Goal: Task Accomplishment & Management: Use online tool/utility

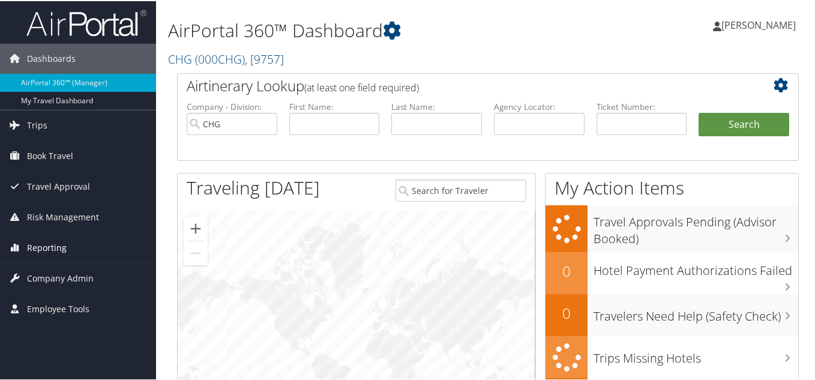
click at [49, 251] on span "Reporting" at bounding box center [47, 247] width 40 height 30
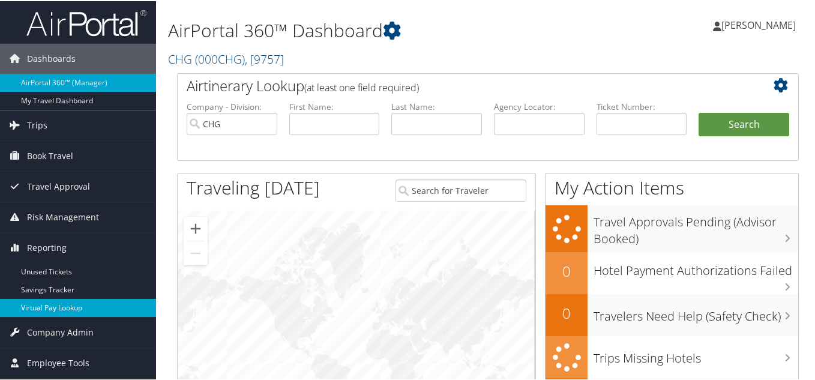
click at [49, 302] on link "Virtual Pay Lookup" at bounding box center [78, 307] width 156 height 18
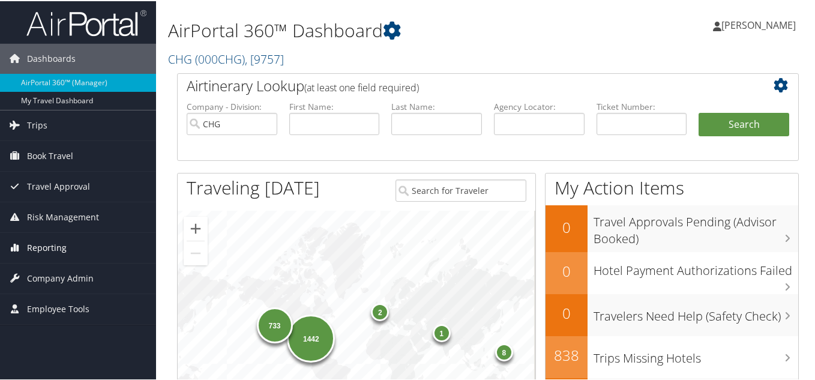
click at [50, 250] on span "Reporting" at bounding box center [47, 247] width 40 height 30
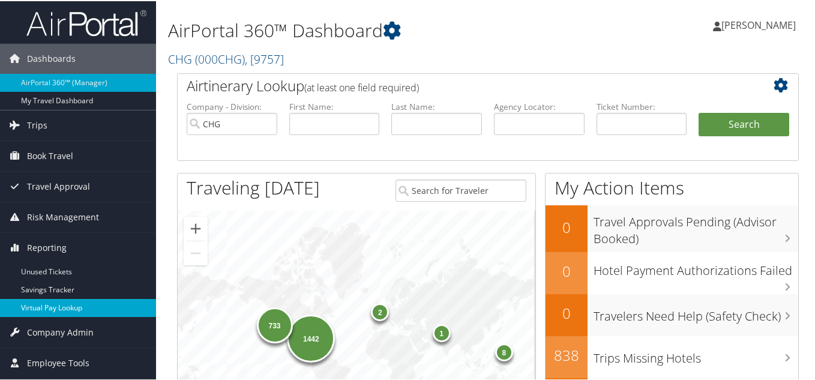
click at [60, 308] on link "Virtual Pay Lookup" at bounding box center [78, 307] width 156 height 18
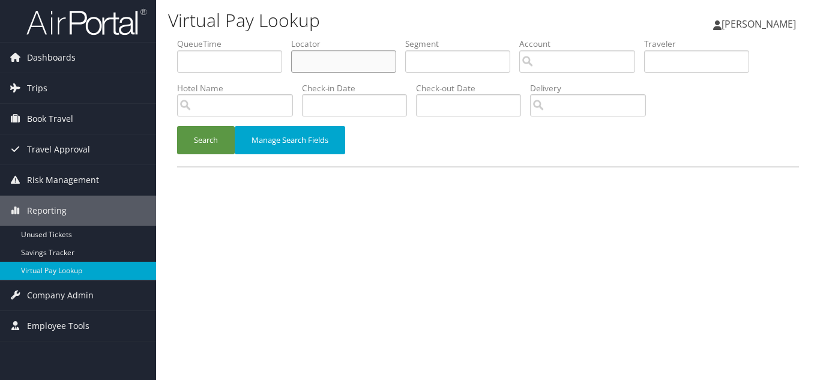
click at [317, 66] on input "text" at bounding box center [343, 61] width 105 height 22
paste input "AVHZFK"
click at [177, 126] on button "Search" at bounding box center [206, 140] width 58 height 28
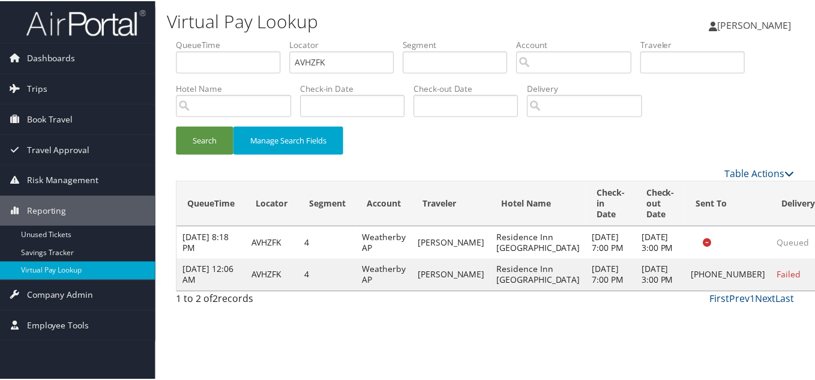
scroll to position [6, 0]
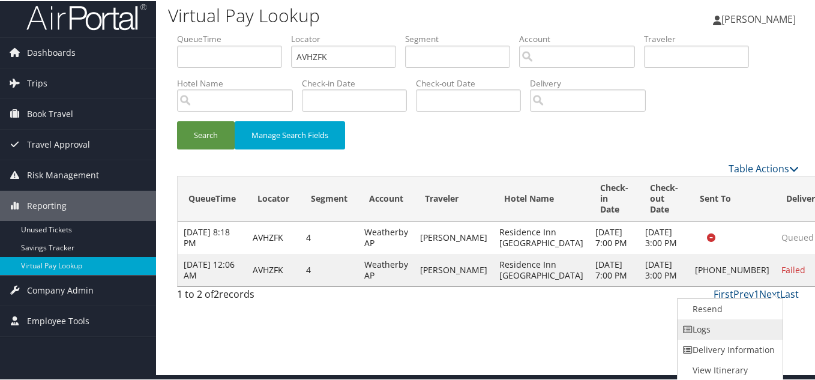
click at [718, 330] on link "Logs" at bounding box center [729, 328] width 103 height 20
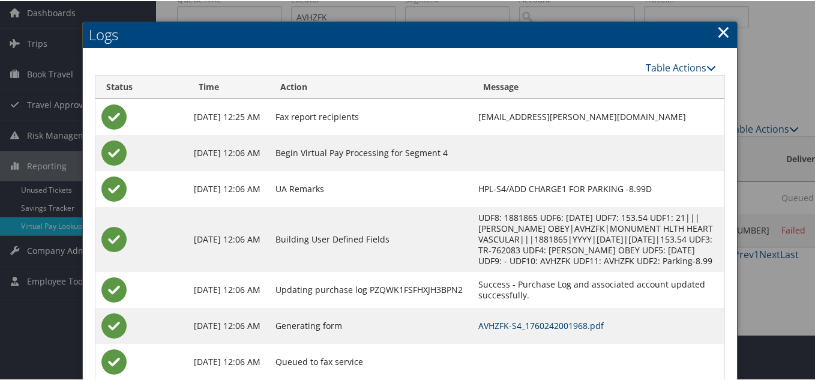
scroll to position [18, 0]
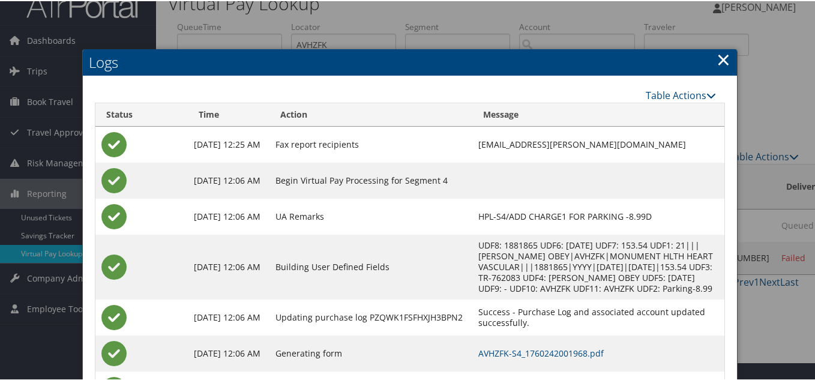
click at [717, 58] on link "×" at bounding box center [724, 58] width 14 height 24
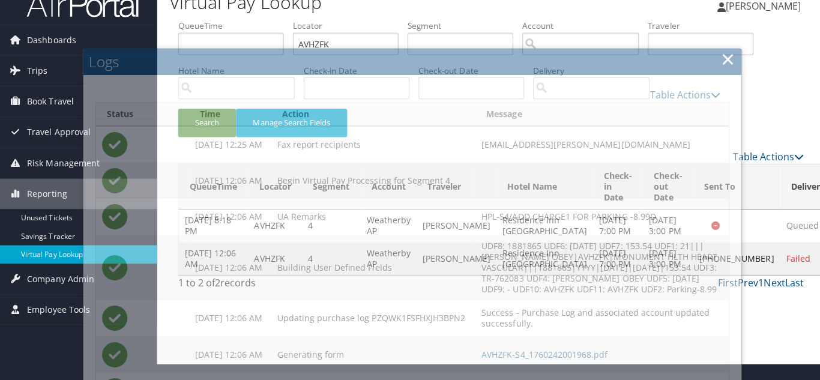
scroll to position [0, 0]
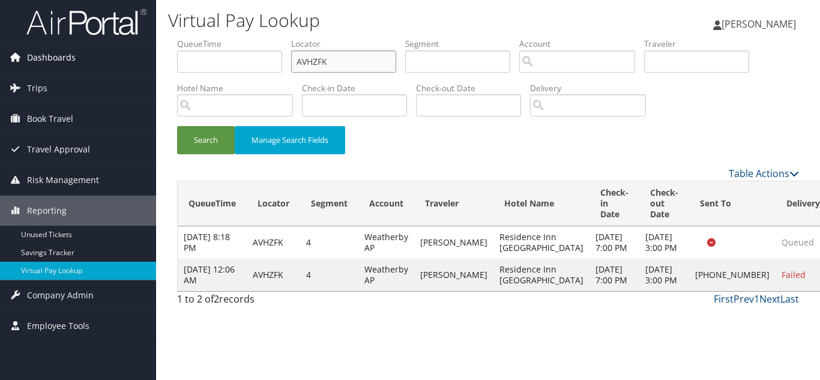
drag, startPoint x: 333, startPoint y: 67, endPoint x: 43, endPoint y: 67, distance: 290.5
click at [43, 67] on div "Dashboards AirPortal 360™ (Manager) My Travel Dashboard Trips Airtinerary® Look…" at bounding box center [410, 190] width 820 height 380
paste input "STLIBH"
click at [177, 126] on button "Search" at bounding box center [206, 140] width 58 height 28
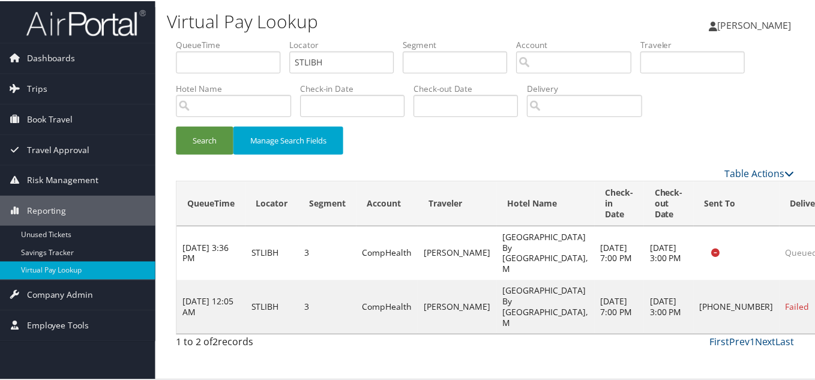
scroll to position [33, 0]
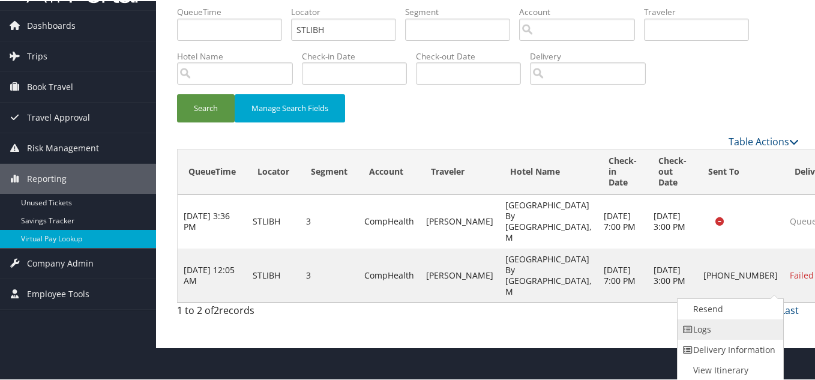
click at [712, 329] on link "Logs" at bounding box center [729, 328] width 103 height 20
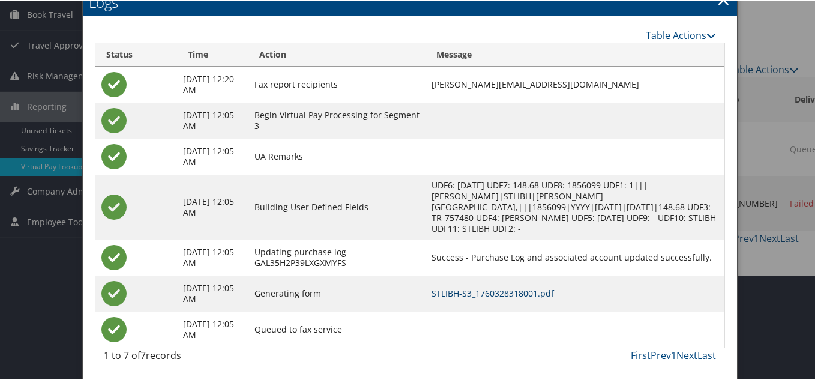
scroll to position [0, 0]
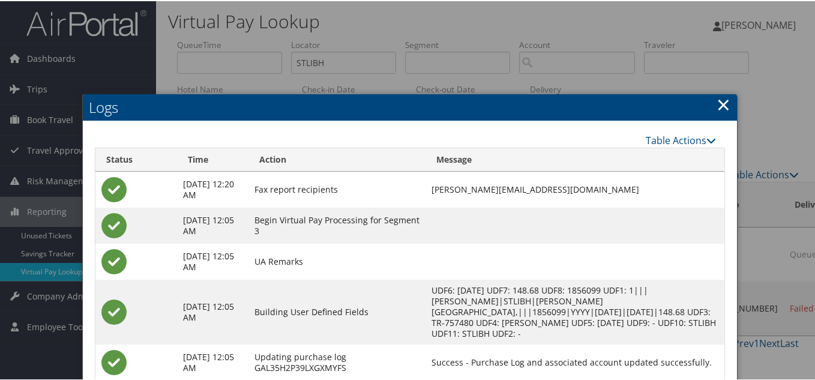
click at [718, 103] on link "×" at bounding box center [724, 103] width 14 height 24
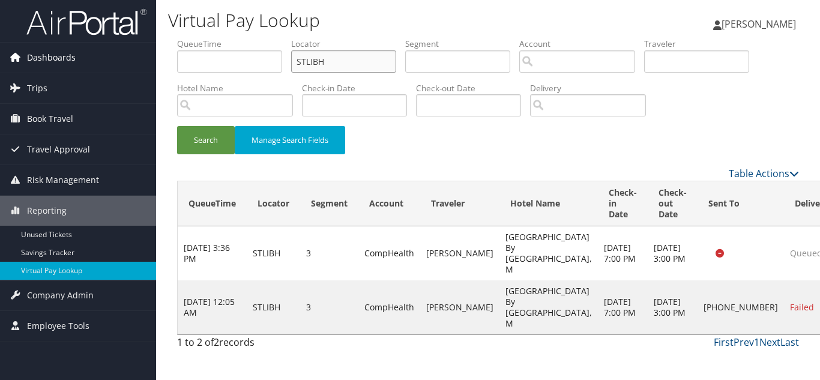
drag, startPoint x: 347, startPoint y: 55, endPoint x: 100, endPoint y: 59, distance: 247.3
click at [100, 59] on div "Dashboards AirPortal 360™ (Manager) My Travel Dashboard Trips Airtinerary® Look…" at bounding box center [410, 190] width 820 height 380
paste input "CHDLWN"
type input "CHDLWN"
click at [177, 126] on button "Search" at bounding box center [206, 140] width 58 height 28
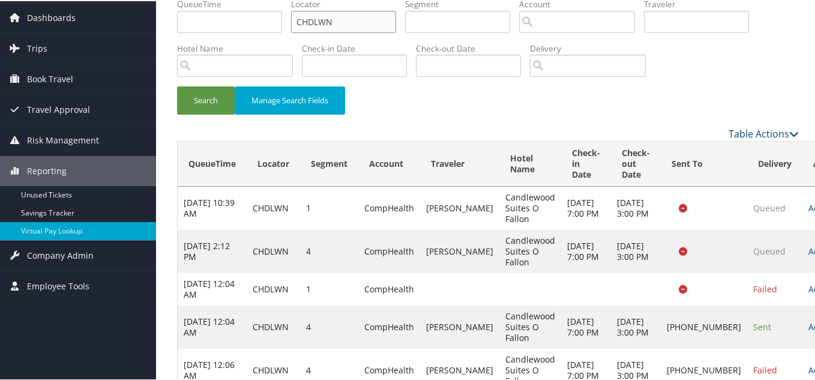
scroll to position [94, 0]
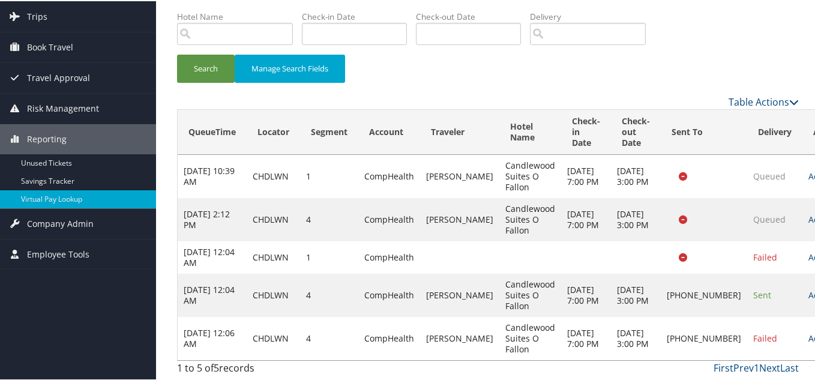
click at [808, 332] on link "Actions" at bounding box center [827, 336] width 38 height 11
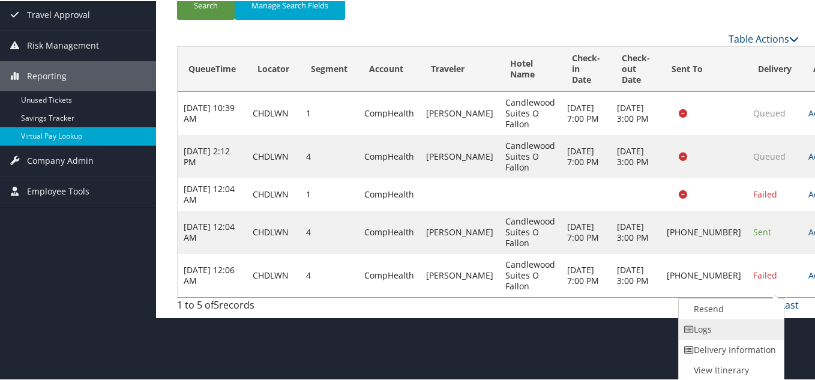
click at [723, 329] on link "Logs" at bounding box center [730, 328] width 103 height 20
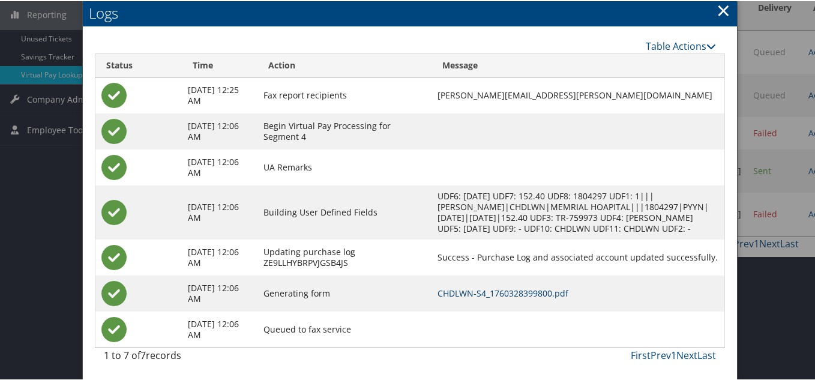
scroll to position [88, 0]
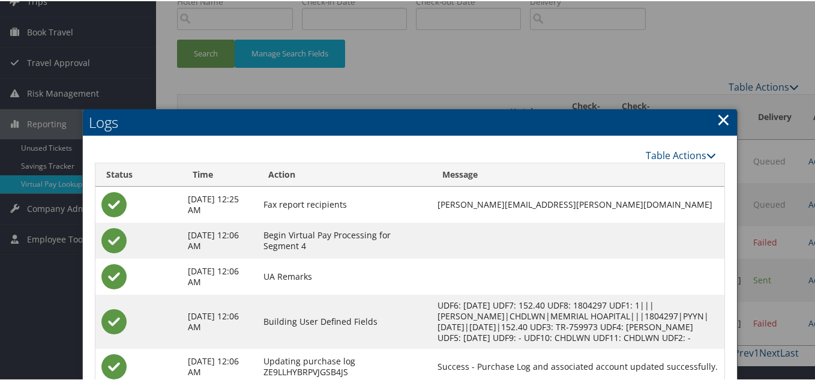
click at [717, 119] on link "×" at bounding box center [724, 118] width 14 height 24
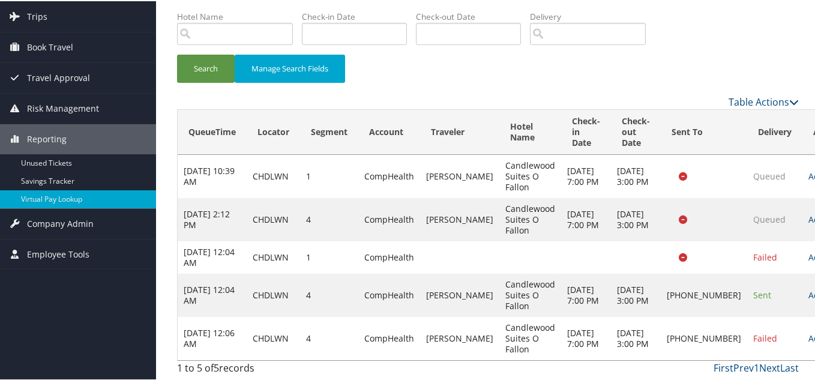
scroll to position [94, 0]
click at [808, 288] on link "Actions" at bounding box center [827, 293] width 38 height 11
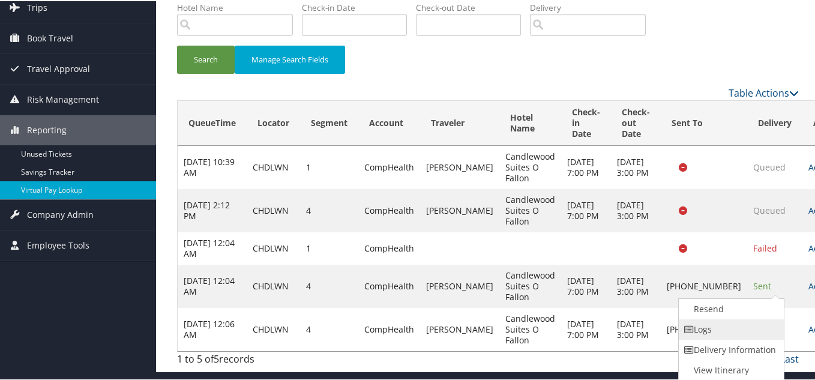
click at [730, 318] on link "Logs" at bounding box center [730, 328] width 103 height 20
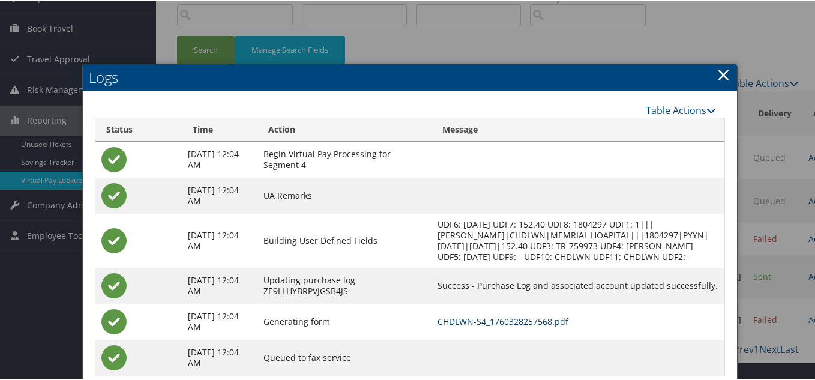
scroll to position [70, 0]
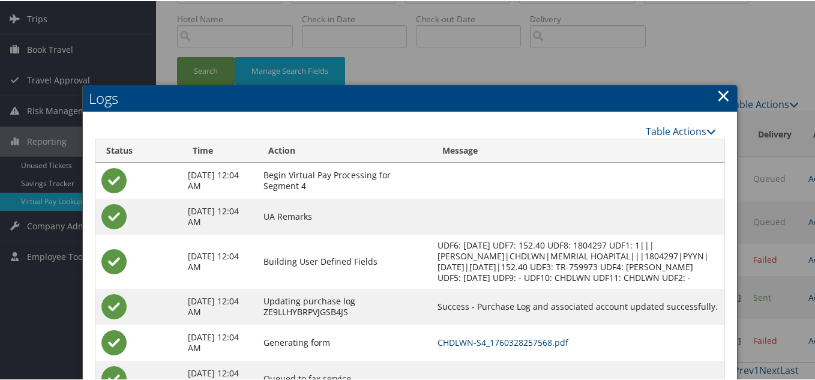
click at [718, 95] on link "×" at bounding box center [724, 94] width 14 height 24
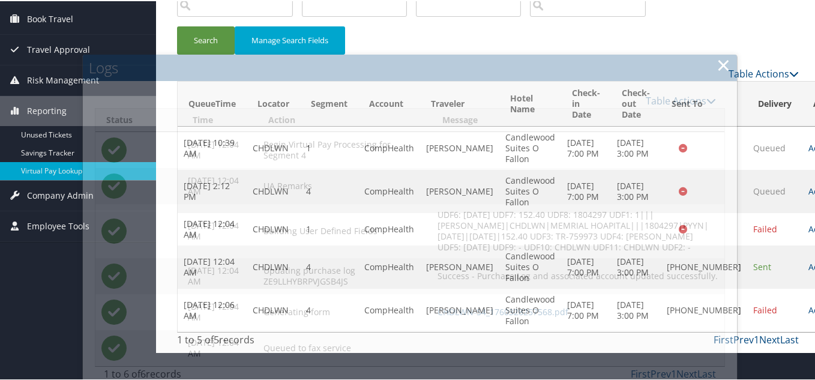
scroll to position [94, 0]
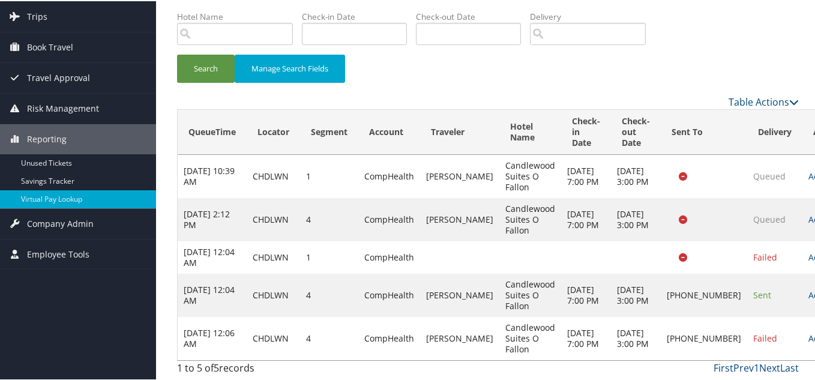
click at [808, 334] on link "Actions" at bounding box center [827, 336] width 38 height 11
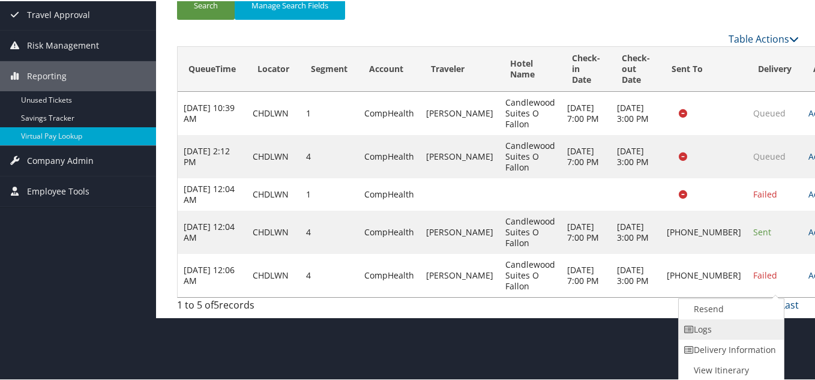
click at [724, 329] on link "Logs" at bounding box center [730, 328] width 103 height 20
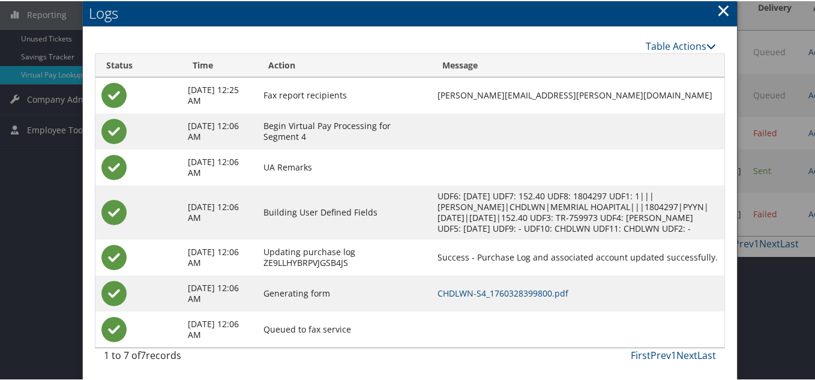
scroll to position [28, 0]
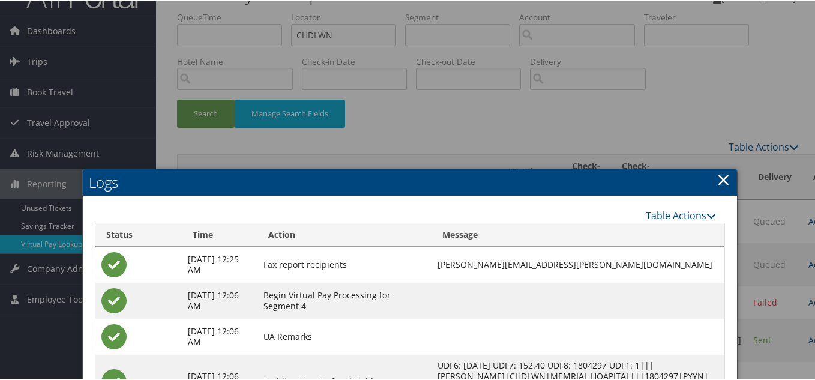
click at [718, 179] on link "×" at bounding box center [724, 178] width 14 height 24
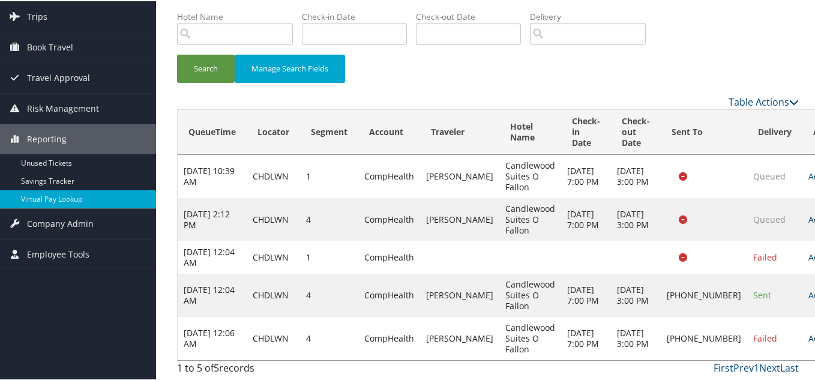
click at [808, 334] on link "Actions" at bounding box center [827, 336] width 38 height 11
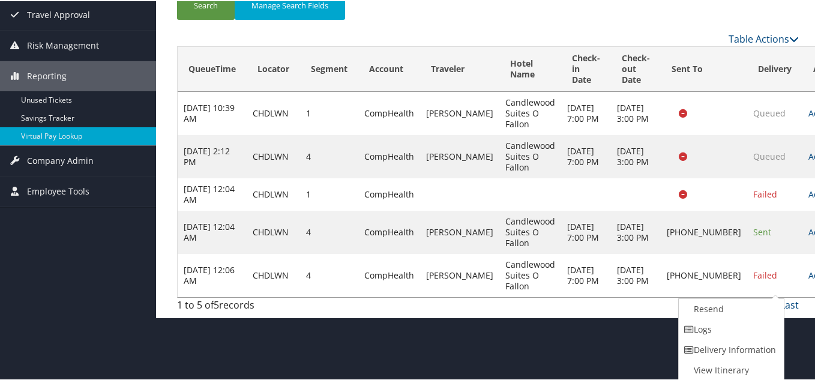
click at [724, 310] on link "Resend" at bounding box center [730, 308] width 103 height 20
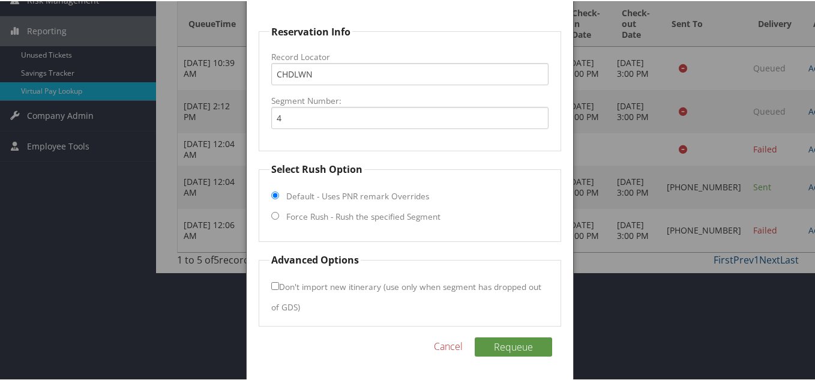
click at [275, 212] on input "Force Rush - Rush the specified Segment" at bounding box center [275, 215] width 8 height 8
radio input "true"
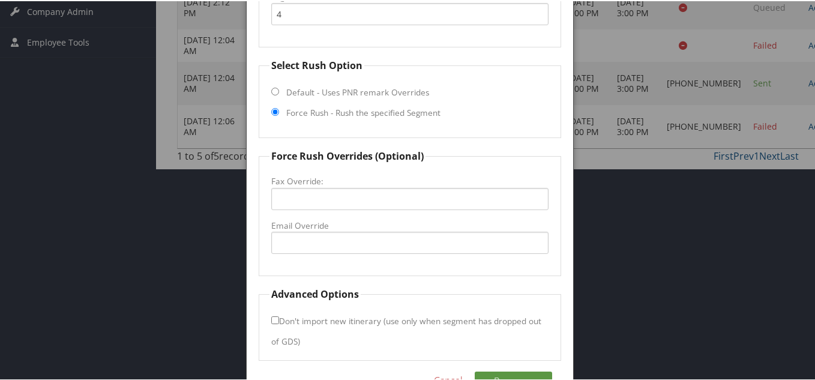
scroll to position [319, 0]
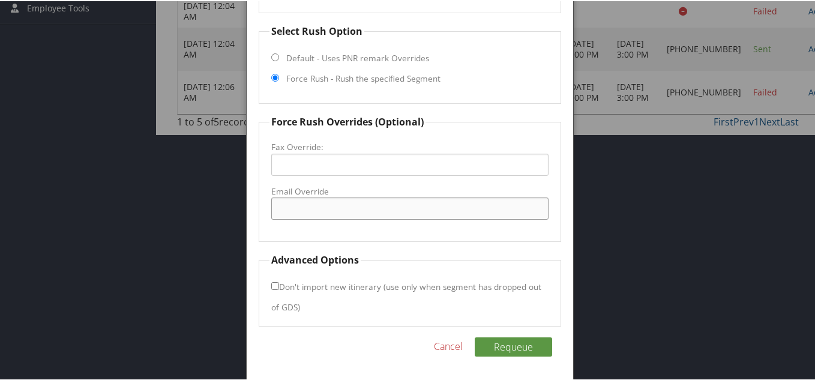
click at [298, 203] on input "Email Override" at bounding box center [409, 207] width 277 height 22
paste input "suitesc@yahoo.com"
type input "suitesc@yahoo.com"
click at [412, 228] on fieldset "Force Rush Overrides (Optional) Fax Override: Email Override suitesc@yahoo.com" at bounding box center [410, 176] width 302 height 127
click at [512, 347] on button "Requeue" at bounding box center [513, 345] width 77 height 19
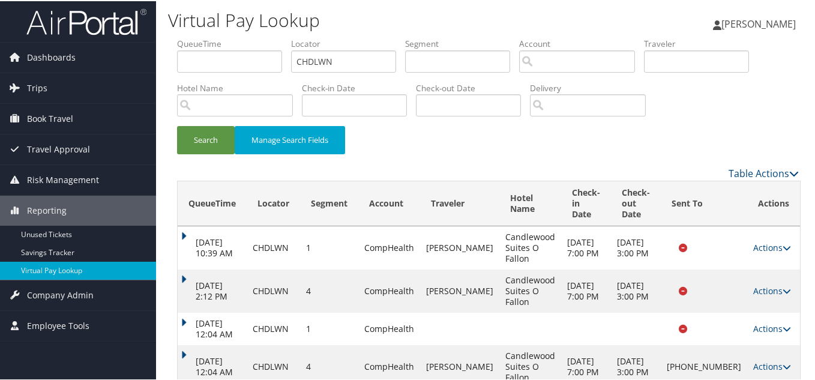
scroll to position [0, 0]
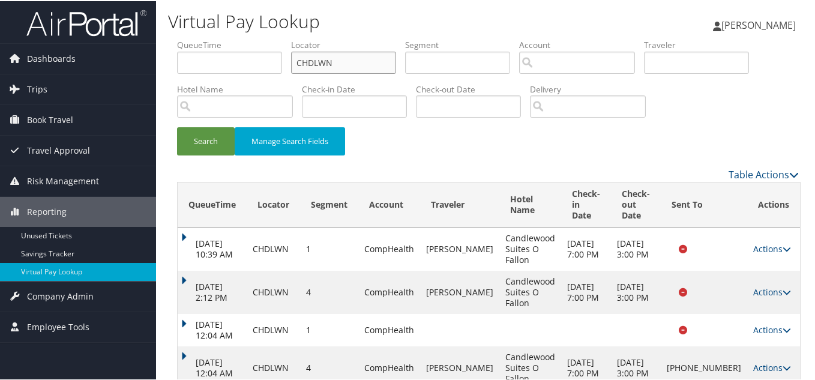
drag, startPoint x: 337, startPoint y: 59, endPoint x: 70, endPoint y: 42, distance: 267.6
click at [72, 42] on div "Dashboards AirPortal 360™ (Manager) My Travel Dashboard Trips Airtinerary® Look…" at bounding box center [410, 248] width 820 height 496
paste input "QMASQG"
click at [177, 126] on button "Search" at bounding box center [206, 140] width 58 height 28
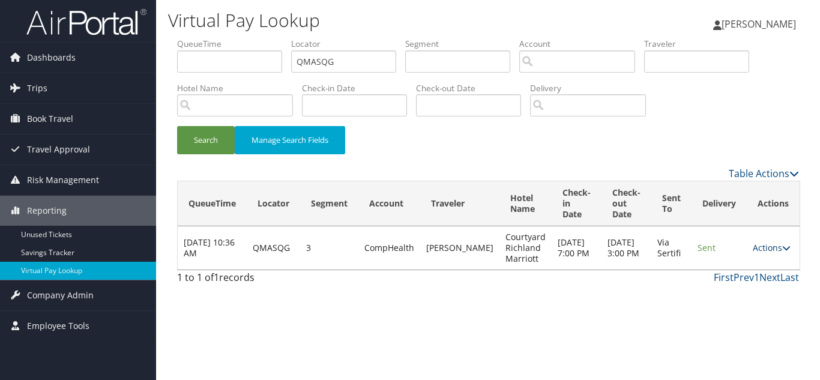
click at [771, 248] on link "Actions" at bounding box center [772, 247] width 38 height 11
click at [741, 291] on link "Logs" at bounding box center [748, 285] width 76 height 20
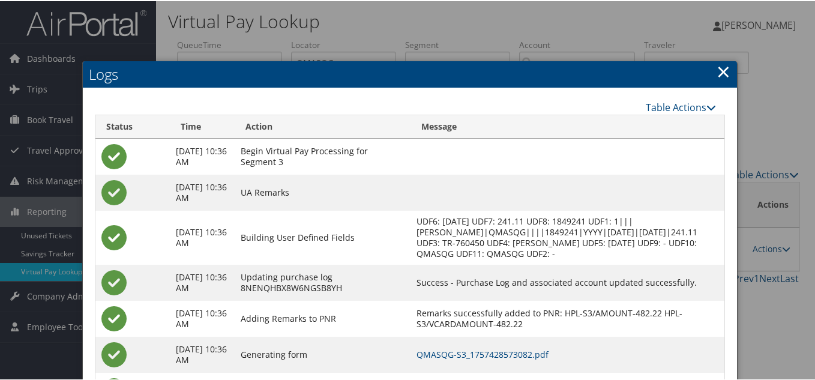
click at [721, 67] on link "×" at bounding box center [724, 70] width 14 height 24
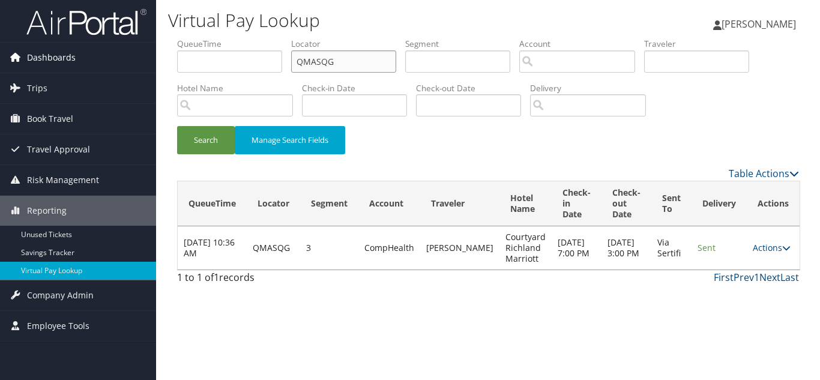
drag, startPoint x: 251, startPoint y: 64, endPoint x: 136, endPoint y: 53, distance: 115.7
click at [136, 53] on div "Dashboards AirPortal 360™ (Manager) My Travel Dashboard Trips Airtinerary® Look…" at bounding box center [410, 190] width 820 height 380
paste input "OWSNFE"
click at [177, 126] on button "Search" at bounding box center [206, 140] width 58 height 28
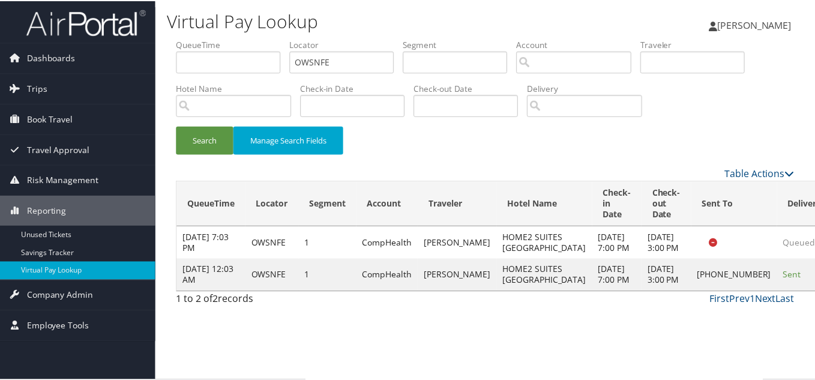
scroll to position [6, 0]
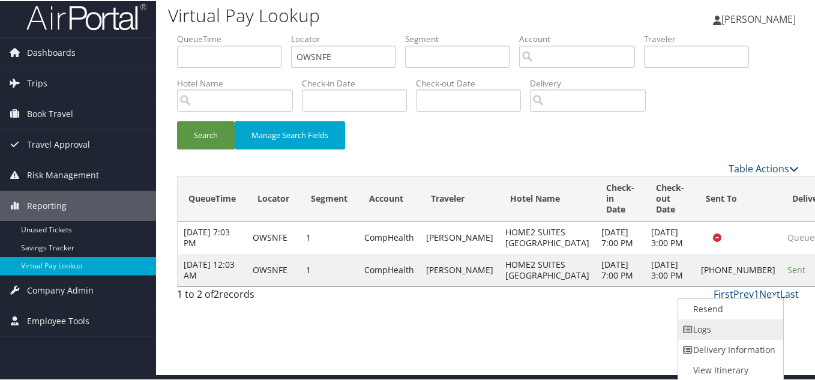
click at [715, 331] on link "Logs" at bounding box center [729, 328] width 103 height 20
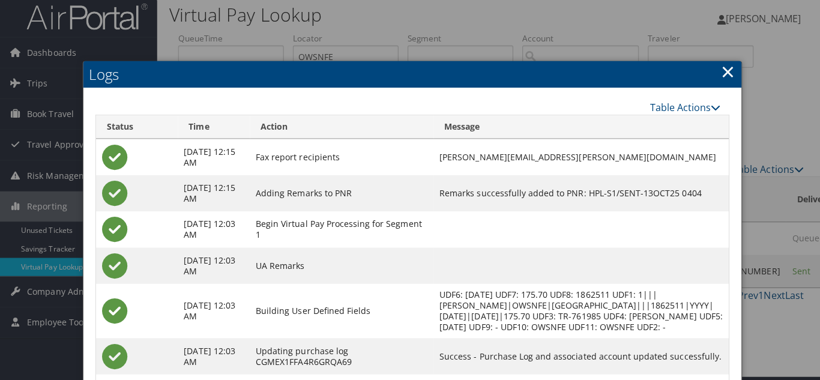
scroll to position [0, 0]
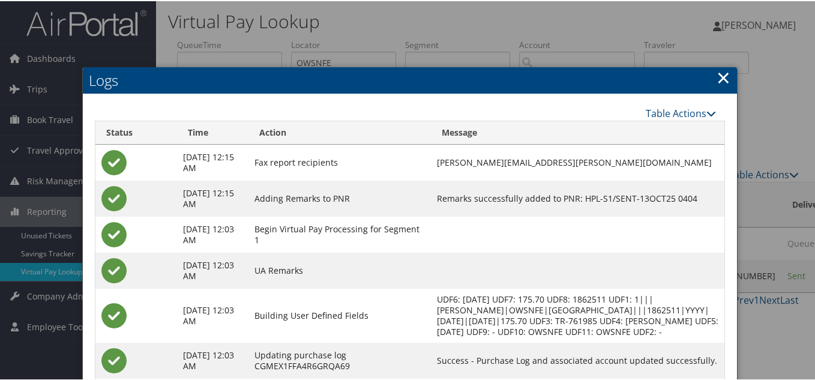
click at [720, 79] on link "×" at bounding box center [724, 76] width 14 height 24
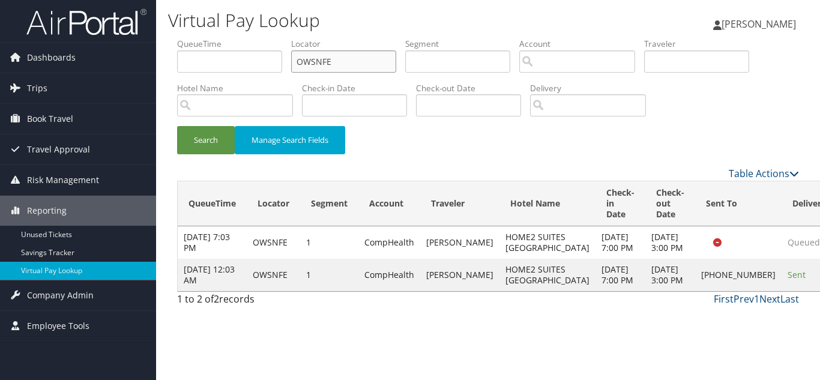
drag, startPoint x: 109, startPoint y: 41, endPoint x: 90, endPoint y: 42, distance: 18.6
click at [91, 42] on div "Dashboards AirPortal 360™ (Manager) My Travel Dashboard Trips Airtinerary® Look…" at bounding box center [410, 190] width 820 height 380
paste input "GARYRW"
click at [177, 126] on button "Search" at bounding box center [206, 140] width 58 height 28
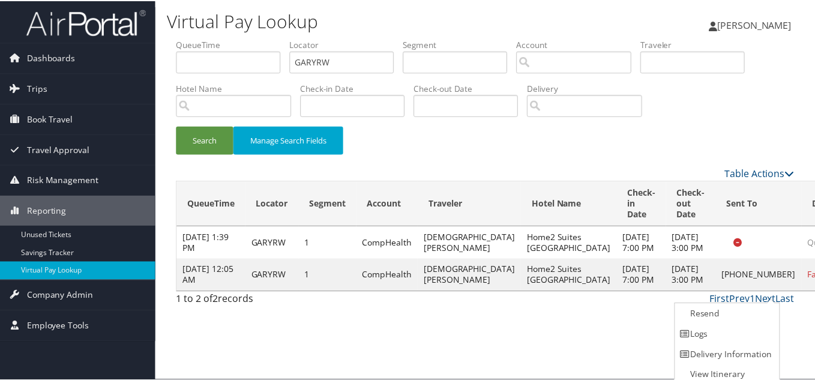
scroll to position [6, 0]
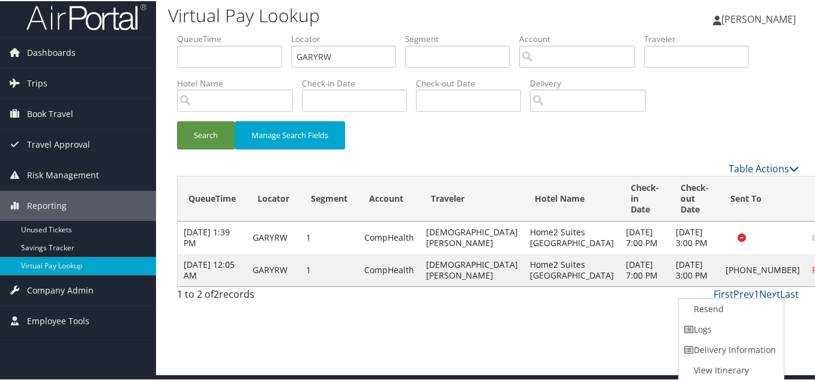
click at [745, 320] on link "Logs" at bounding box center [730, 328] width 103 height 20
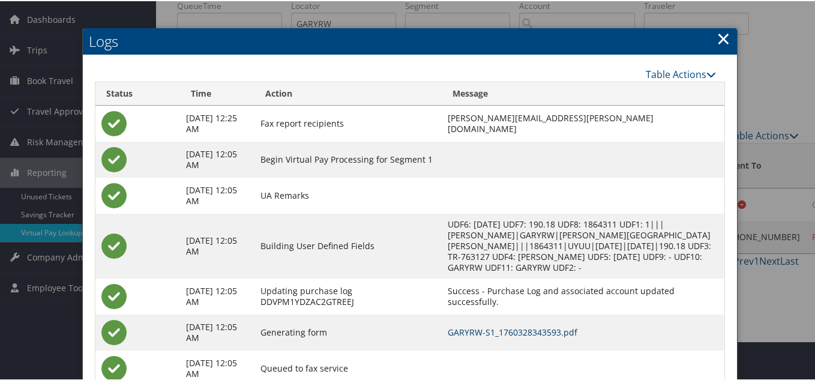
scroll to position [18, 0]
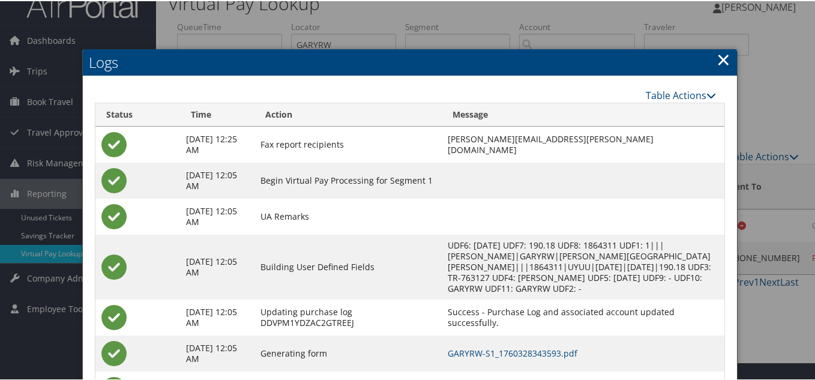
click at [722, 59] on link "×" at bounding box center [724, 58] width 14 height 24
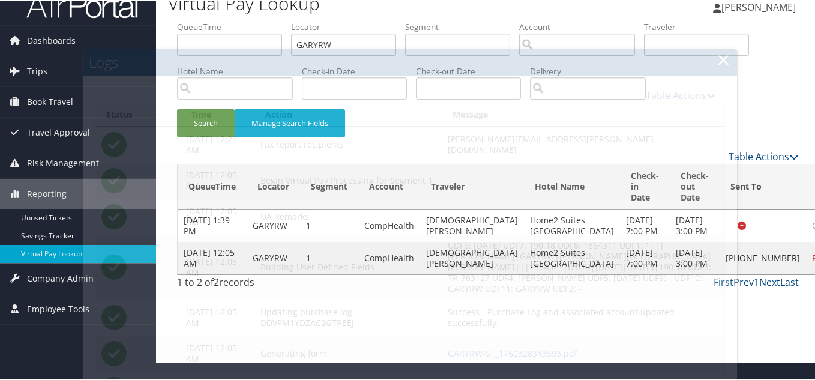
scroll to position [0, 0]
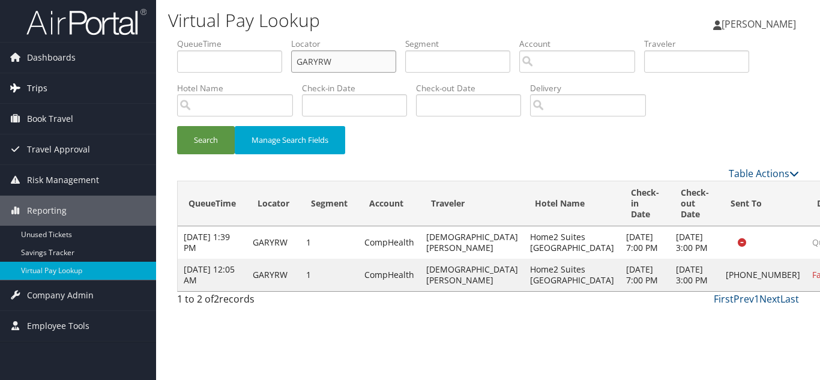
drag, startPoint x: 276, startPoint y: 62, endPoint x: 86, endPoint y: 74, distance: 190.0
click at [89, 73] on div "Dashboards AirPortal 360™ (Manager) My Travel Dashboard Trips Airtinerary® Look…" at bounding box center [410, 190] width 820 height 380
paste input "QFBRBN"
type input "QFBRBN"
click at [177, 126] on button "Search" at bounding box center [206, 140] width 58 height 28
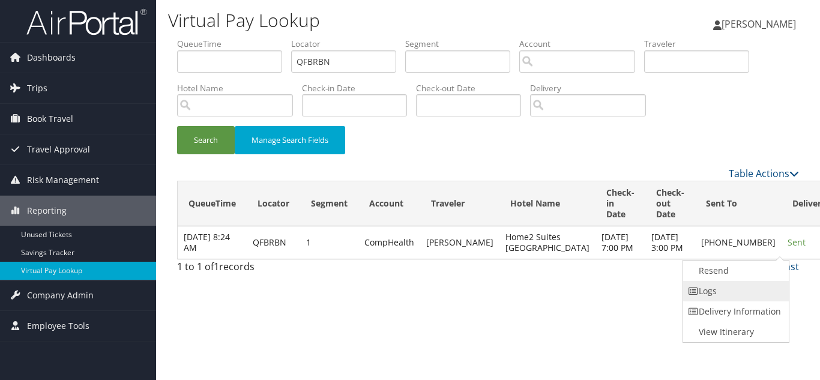
click at [736, 292] on link "Logs" at bounding box center [734, 291] width 103 height 20
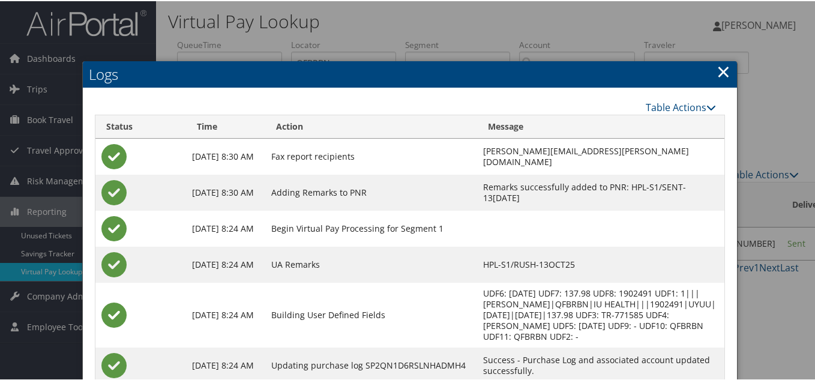
click at [718, 70] on link "×" at bounding box center [724, 70] width 14 height 24
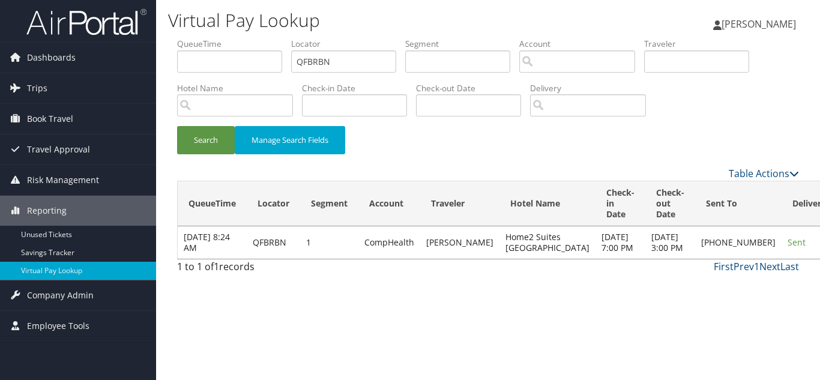
drag, startPoint x: 66, startPoint y: 268, endPoint x: 165, endPoint y: 268, distance: 99.0
click at [66, 268] on link "Virtual Pay Lookup" at bounding box center [78, 271] width 156 height 18
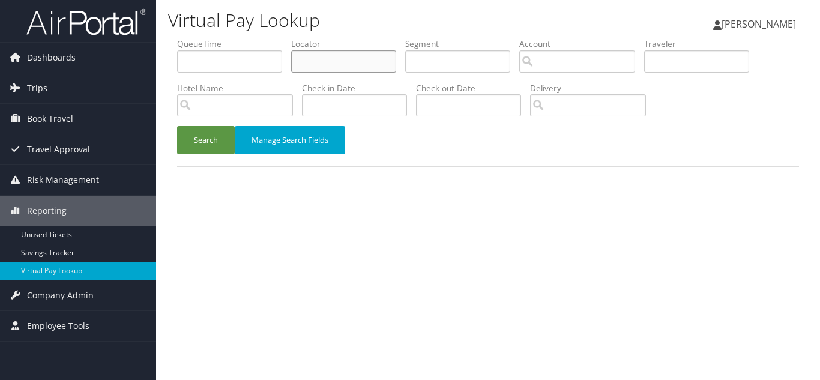
click at [342, 52] on input "text" at bounding box center [343, 61] width 105 height 22
paste input "SZPFDJ"
type input "SZPFDJ"
click at [177, 126] on button "Search" at bounding box center [206, 140] width 58 height 28
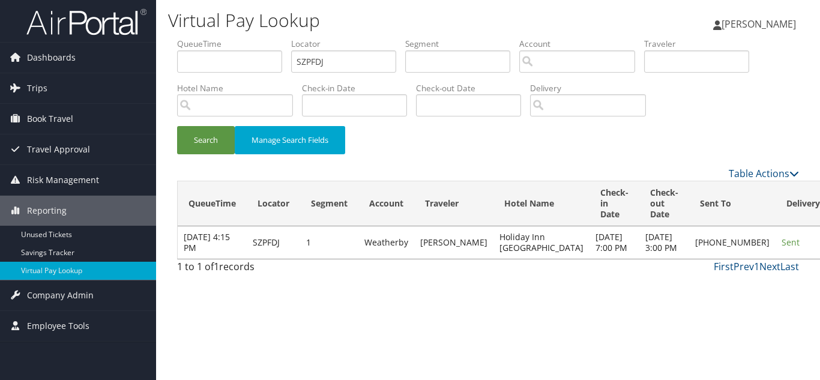
click at [474, 142] on div "Search Manage Search Fields" at bounding box center [488, 146] width 640 height 40
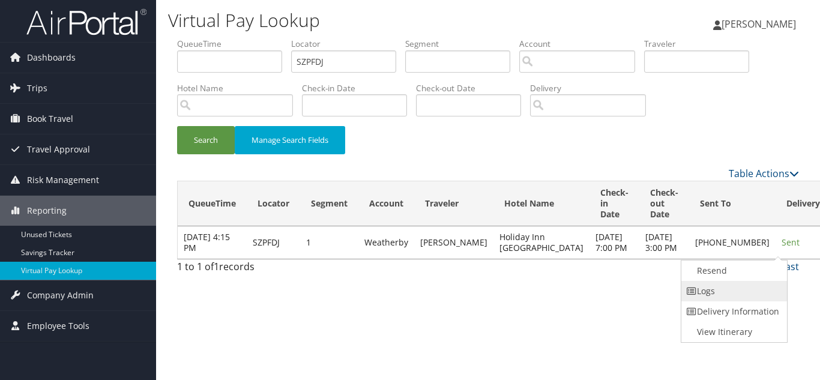
click at [729, 292] on link "Logs" at bounding box center [732, 291] width 103 height 20
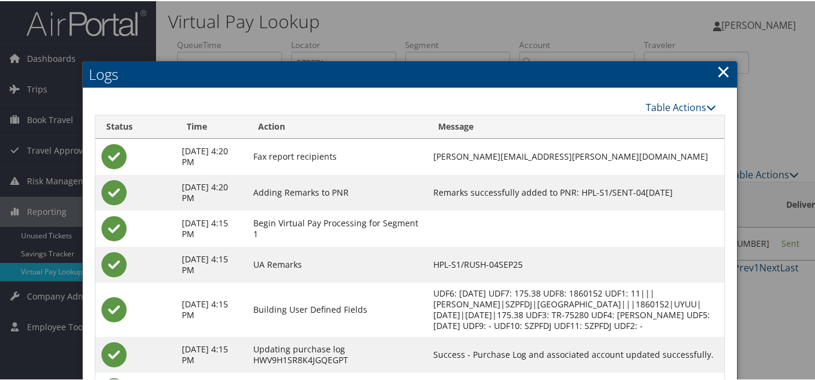
click at [721, 71] on link "×" at bounding box center [724, 70] width 14 height 24
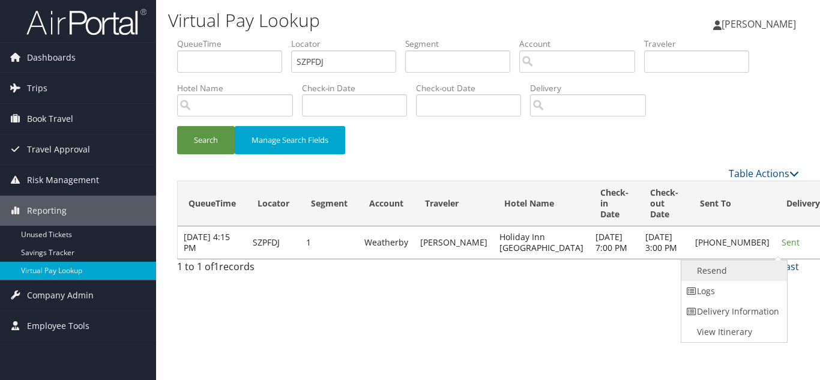
click at [727, 271] on link "Resend" at bounding box center [732, 270] width 103 height 20
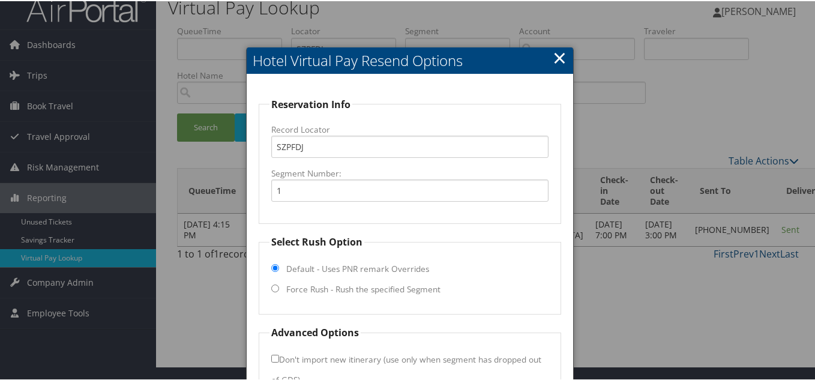
scroll to position [86, 0]
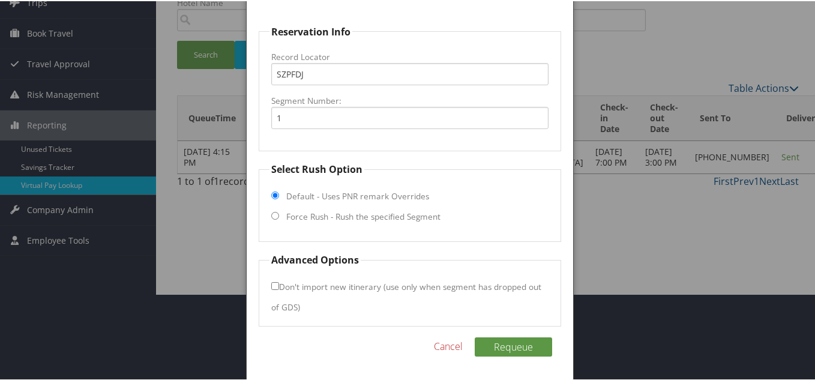
click at [278, 214] on fieldset "Select Rush Option Default - Uses PNR remark Overrides Force Rush - Rush the sp…" at bounding box center [410, 201] width 302 height 80
click at [273, 216] on input "Force Rush - Rush the specified Segment" at bounding box center [275, 215] width 8 height 8
radio input "true"
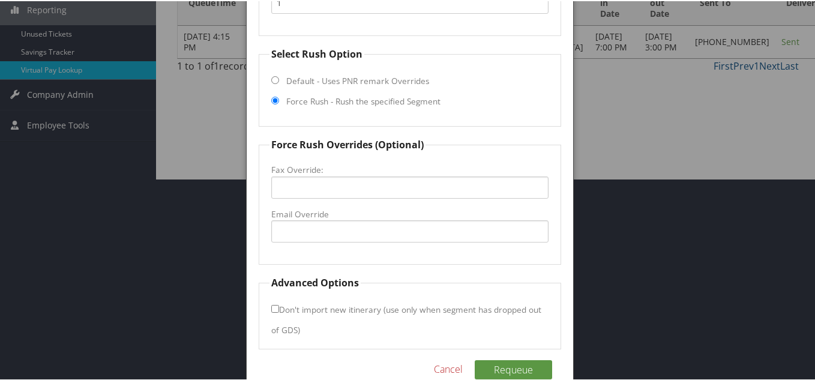
scroll to position [206, 0]
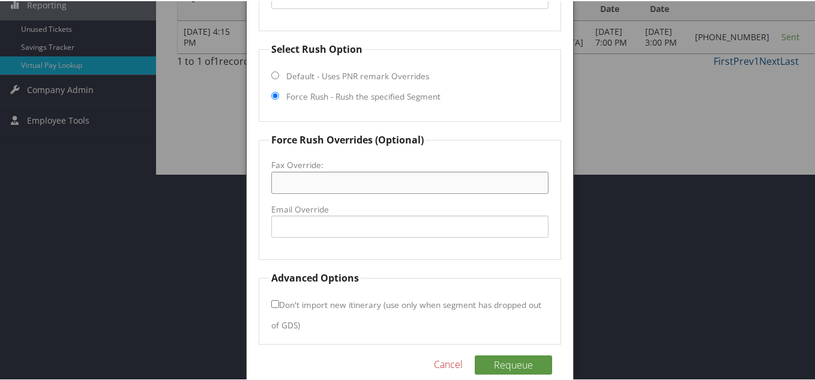
click at [294, 182] on input "Fax Override:" at bounding box center [409, 181] width 277 height 22
paste input "(503) 370-6305"
type input "(503) 370-6305"
click at [450, 159] on label "Fax Override:" at bounding box center [409, 164] width 277 height 12
click at [450, 170] on input "(503) 370-6305" at bounding box center [409, 181] width 277 height 22
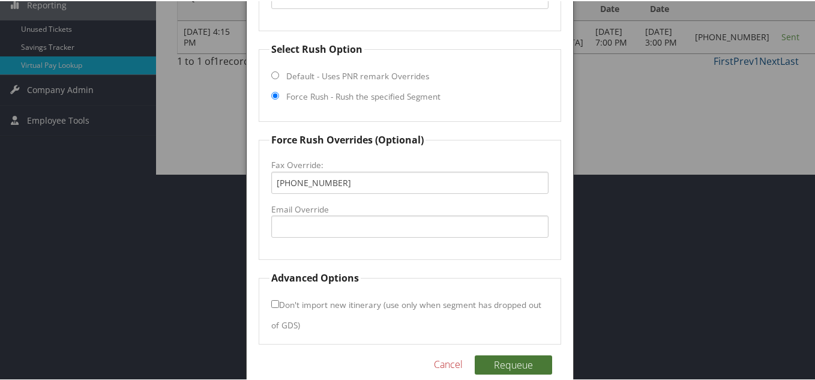
click at [514, 362] on button "Requeue" at bounding box center [513, 363] width 77 height 19
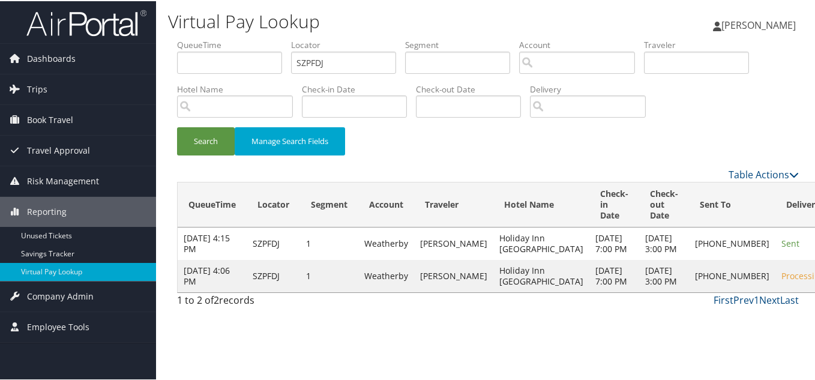
scroll to position [0, 0]
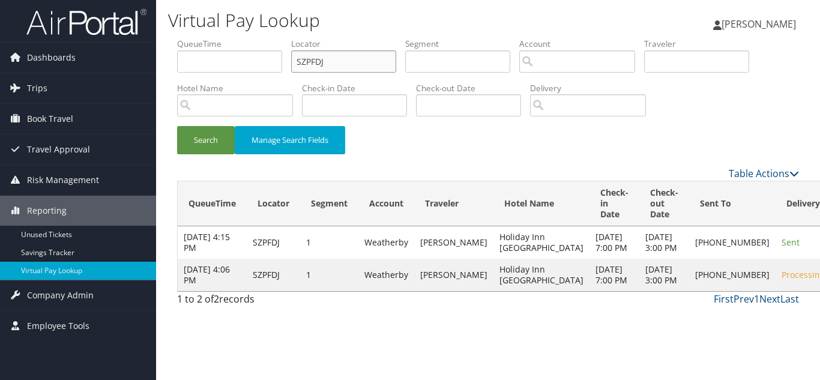
drag, startPoint x: 343, startPoint y: 65, endPoint x: 191, endPoint y: 55, distance: 151.6
click at [191, 38] on ul "QueueTime Locator SZPFDJ Segment Account Traveler Hotel Name Check-in Date Chec…" at bounding box center [488, 38] width 622 height 0
paste input "MQSKSK"
type input "MQSKSK"
click at [177, 126] on button "Search" at bounding box center [206, 140] width 58 height 28
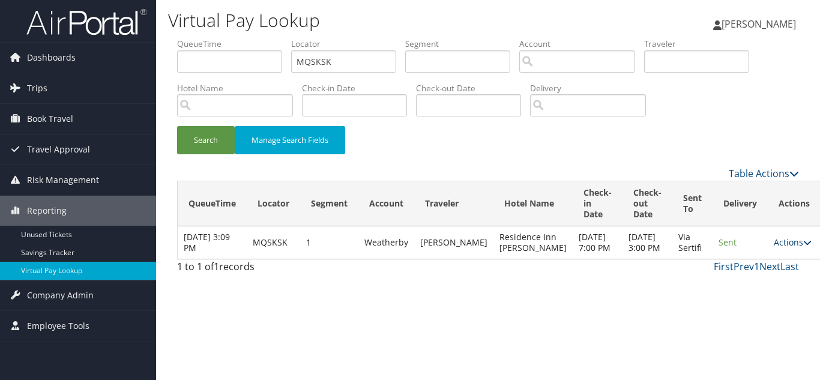
click at [774, 248] on link "Actions" at bounding box center [793, 241] width 38 height 11
click at [348, 58] on input "MQSKSK" at bounding box center [343, 61] width 105 height 22
click at [177, 126] on button "Search" at bounding box center [206, 140] width 58 height 28
click at [774, 248] on link "Actions" at bounding box center [793, 241] width 38 height 11
click at [751, 292] on link "Logs" at bounding box center [747, 291] width 76 height 20
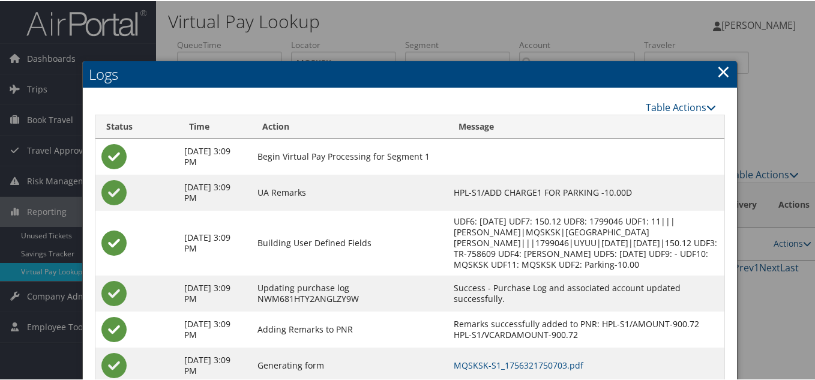
click at [717, 73] on link "×" at bounding box center [724, 70] width 14 height 24
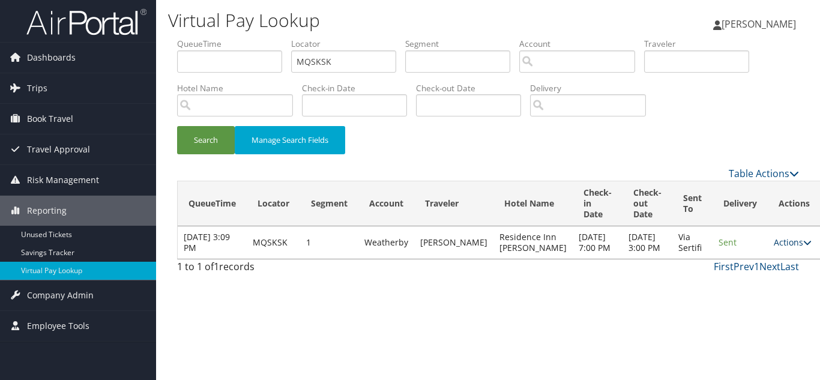
click at [774, 248] on link "Actions" at bounding box center [793, 241] width 38 height 11
click at [747, 276] on link "Resend" at bounding box center [747, 270] width 76 height 20
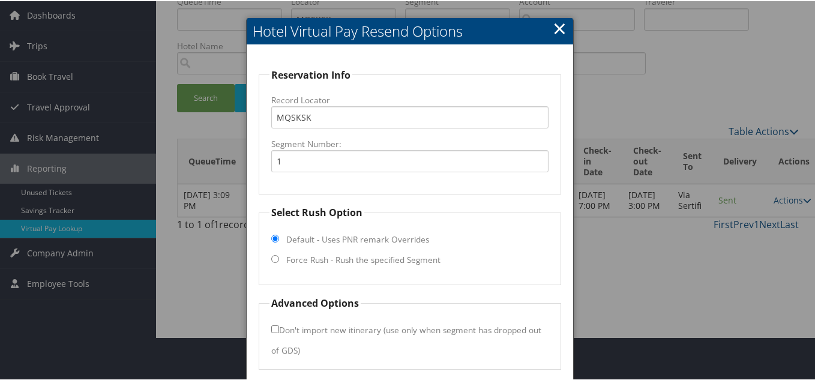
scroll to position [86, 0]
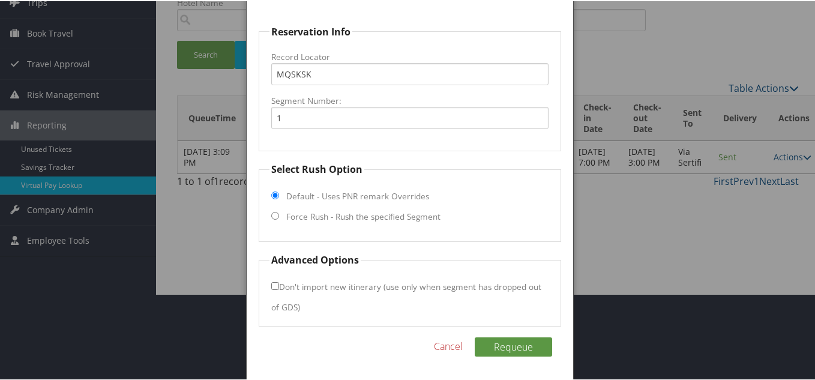
click at [273, 216] on input "Force Rush - Rush the specified Segment" at bounding box center [275, 215] width 8 height 8
radio input "true"
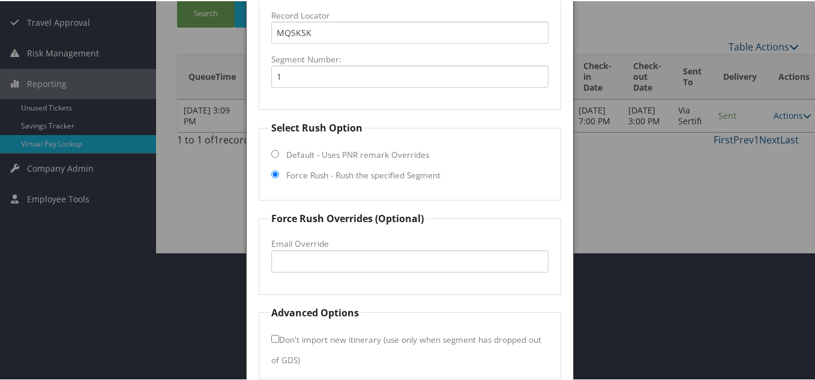
scroll to position [121, 0]
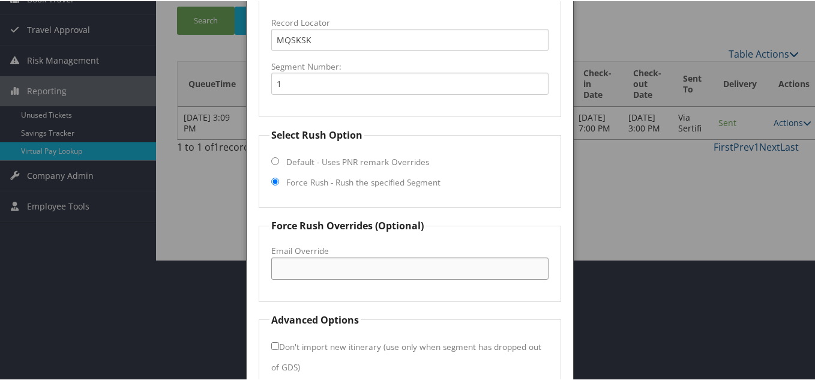
click at [294, 265] on input "Email Override" at bounding box center [409, 267] width 277 height 22
paste input "residence4610@gmail.com"
type input "residence4610@gmail.com"
click at [459, 237] on fieldset "Force Rush Overrides (Optional) Fax Override: Email Override residence4610@gmai…" at bounding box center [410, 258] width 302 height 83
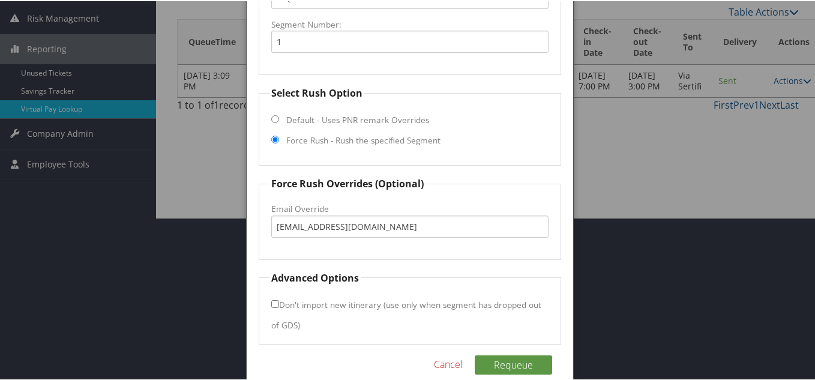
scroll to position [181, 0]
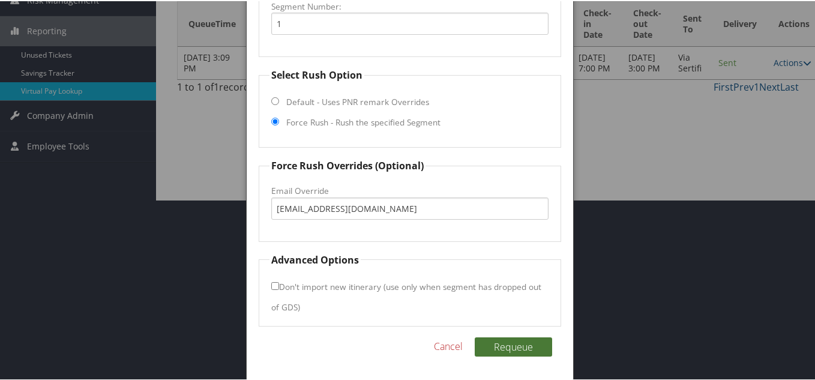
click at [520, 344] on button "Requeue" at bounding box center [513, 345] width 77 height 19
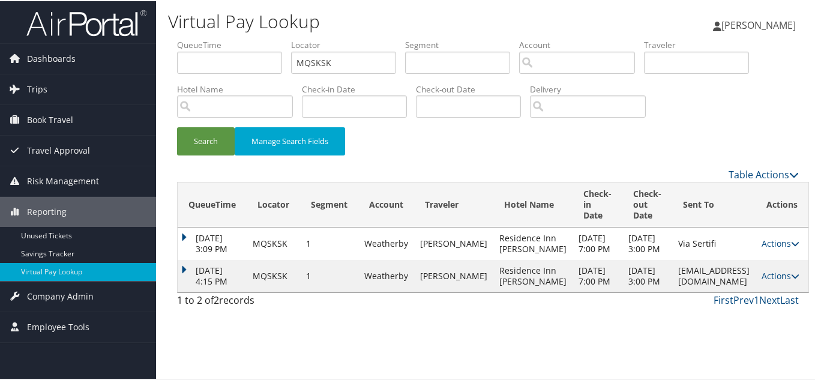
scroll to position [0, 0]
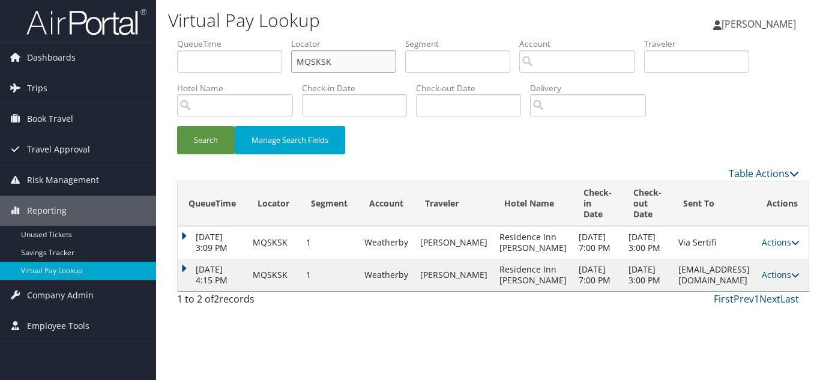
drag, startPoint x: 343, startPoint y: 63, endPoint x: 161, endPoint y: 63, distance: 181.8
click at [164, 63] on div "Virtual Pay Lookup Luke Perry Luke Perry My Settings Travel Agency Contacts Vie…" at bounding box center [488, 190] width 664 height 380
click at [345, 59] on input "MQSKSK" at bounding box center [343, 61] width 105 height 22
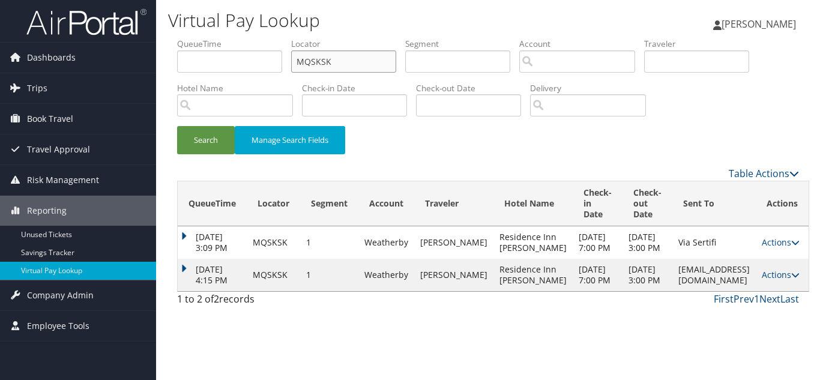
paste input "GAHYPD"
click at [177, 126] on button "Search" at bounding box center [206, 140] width 58 height 28
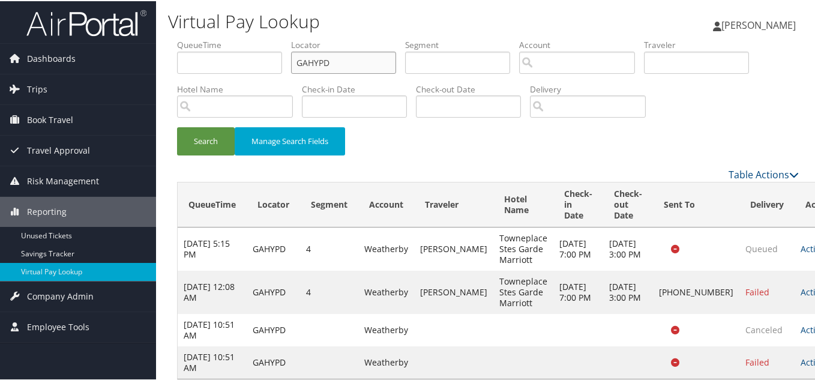
scroll to position [29, 0]
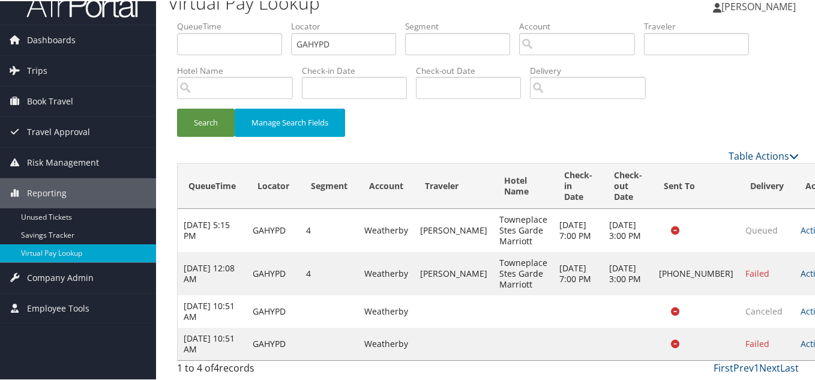
click at [801, 344] on link "Actions" at bounding box center [820, 342] width 38 height 11
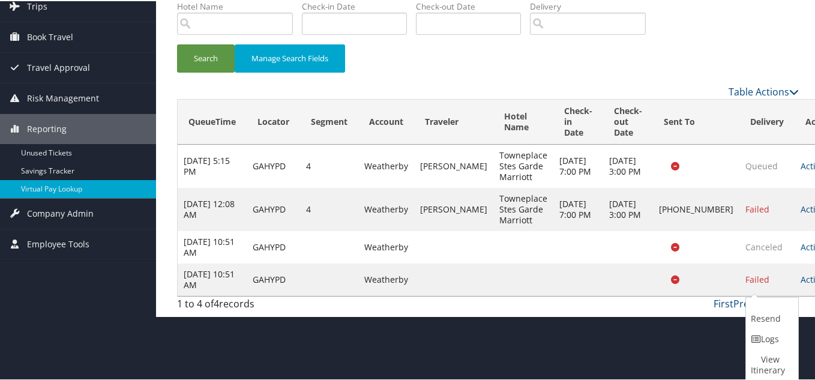
click at [769, 340] on link "Logs" at bounding box center [770, 338] width 49 height 20
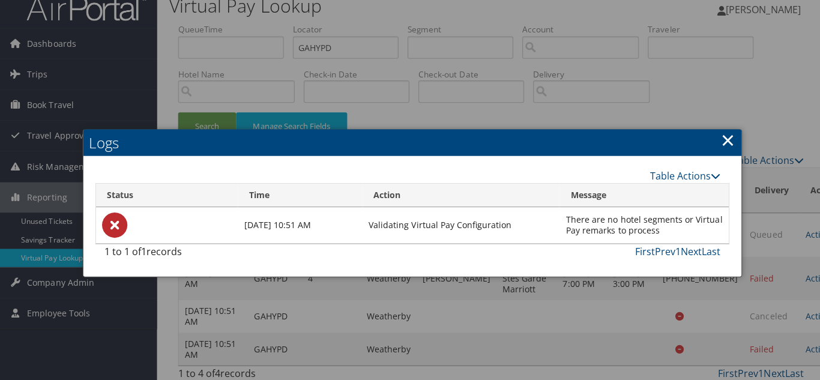
scroll to position [0, 0]
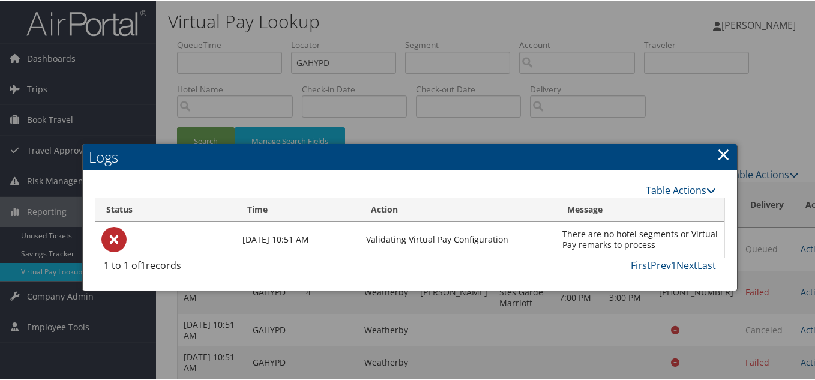
click at [718, 156] on link "×" at bounding box center [724, 153] width 14 height 24
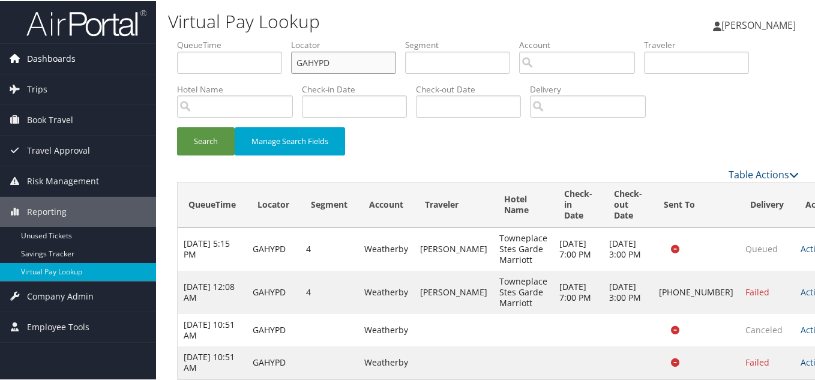
drag, startPoint x: 193, startPoint y: 56, endPoint x: 155, endPoint y: 55, distance: 37.8
click at [155, 55] on div "Dashboards AirPortal 360™ (Manager) My Travel Dashboard Trips Airtinerary® Look…" at bounding box center [410, 199] width 820 height 398
paste input "QKYPCF"
click at [177, 126] on button "Search" at bounding box center [206, 140] width 58 height 28
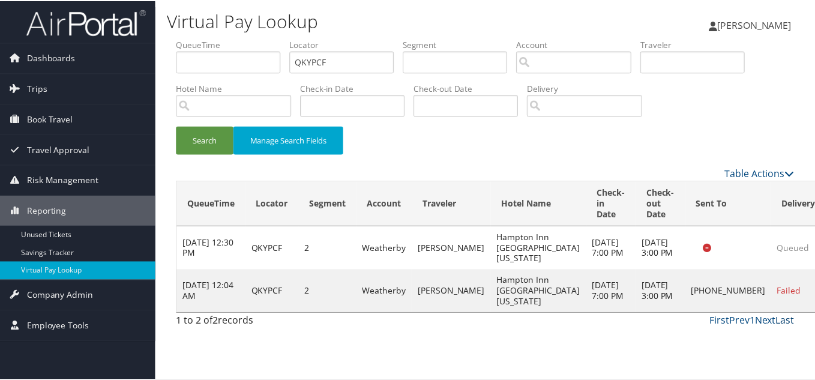
scroll to position [17, 0]
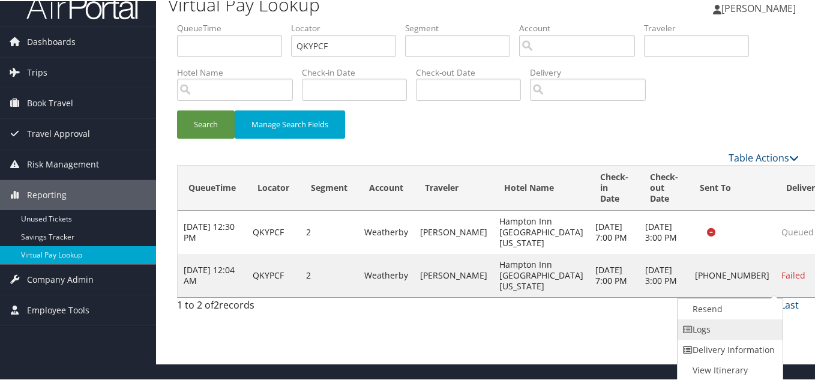
click at [745, 326] on link "Logs" at bounding box center [729, 328] width 103 height 20
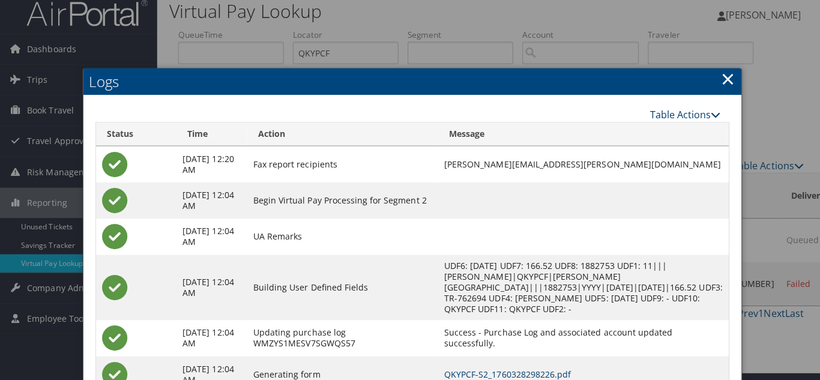
scroll to position [0, 0]
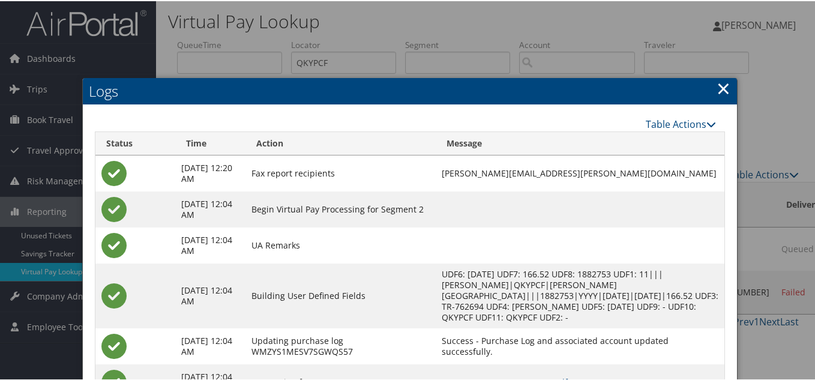
drag, startPoint x: 718, startPoint y: 83, endPoint x: 724, endPoint y: 104, distance: 21.8
click at [718, 83] on link "×" at bounding box center [724, 87] width 14 height 24
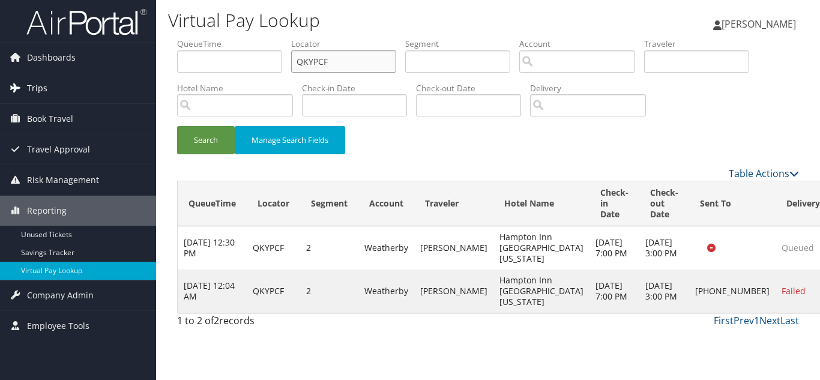
drag, startPoint x: 130, startPoint y: 89, endPoint x: 91, endPoint y: 91, distance: 38.4
click at [91, 91] on div "Dashboards AirPortal 360™ (Manager) My Travel Dashboard Trips Airtinerary® Look…" at bounding box center [410, 190] width 820 height 380
paste input "UKIFAC"
type input "UKIFAC"
click at [177, 126] on button "Search" at bounding box center [206, 140] width 58 height 28
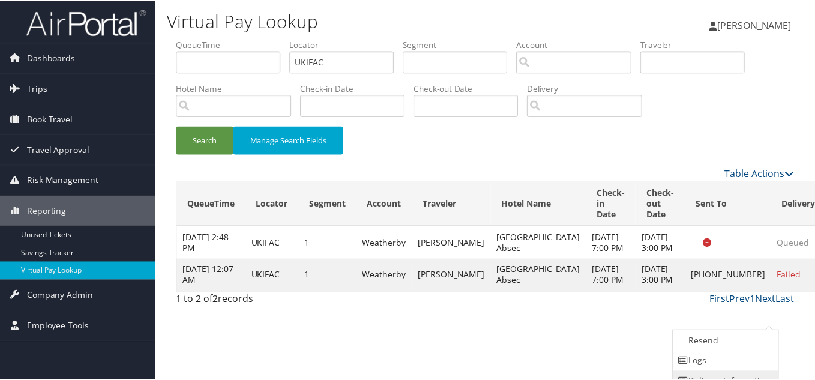
scroll to position [33, 0]
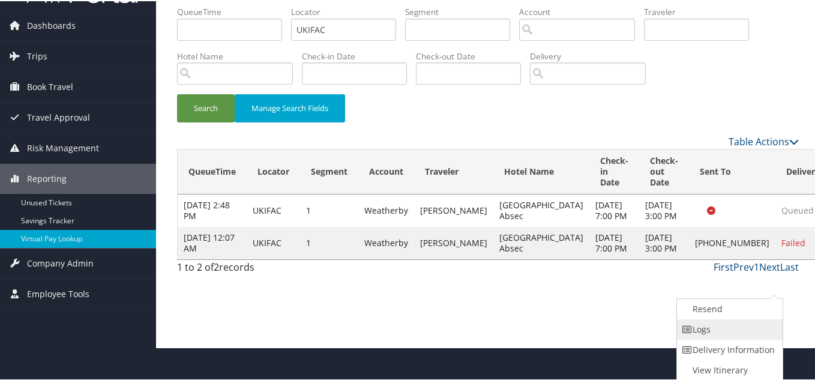
click at [727, 335] on link "Logs" at bounding box center [728, 328] width 103 height 20
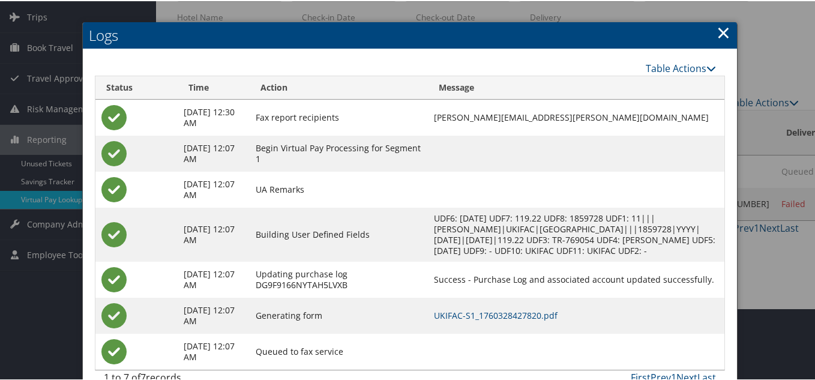
scroll to position [105, 0]
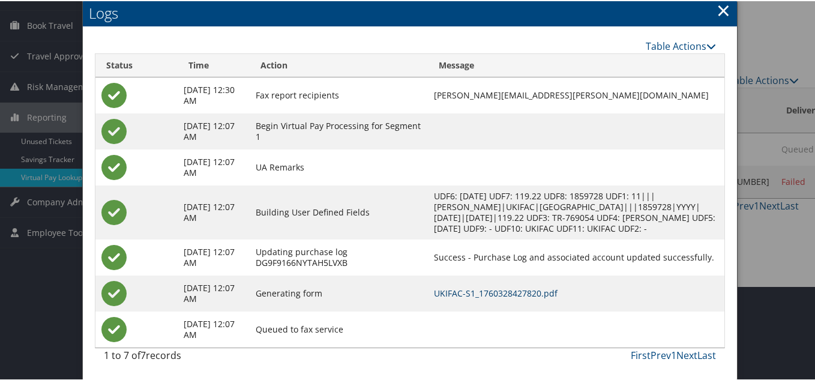
drag, startPoint x: 529, startPoint y: 293, endPoint x: 431, endPoint y: 221, distance: 121.8
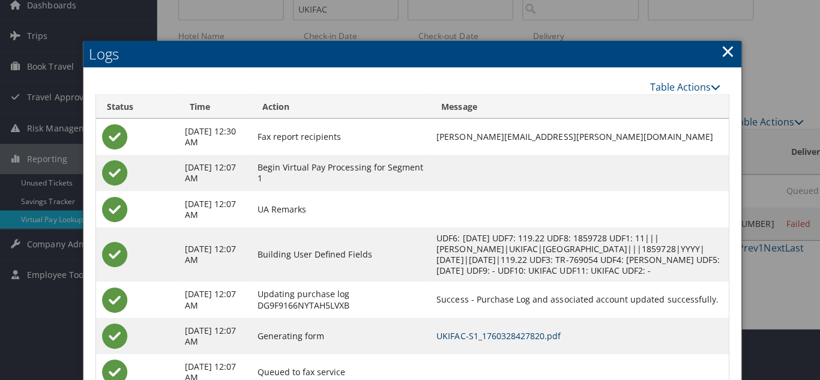
scroll to position [0, 0]
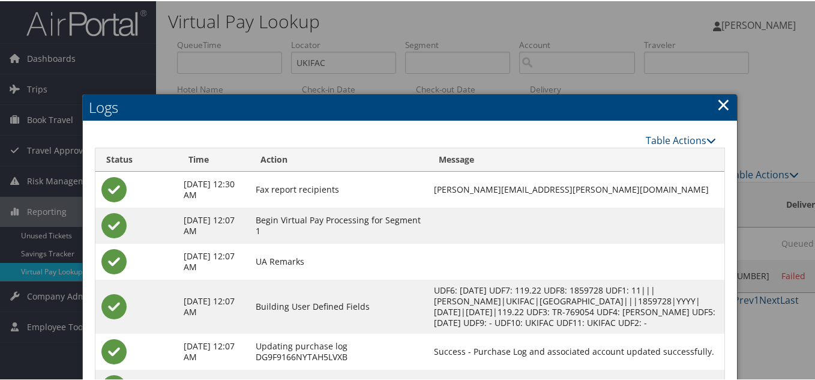
click at [721, 98] on link "×" at bounding box center [724, 103] width 14 height 24
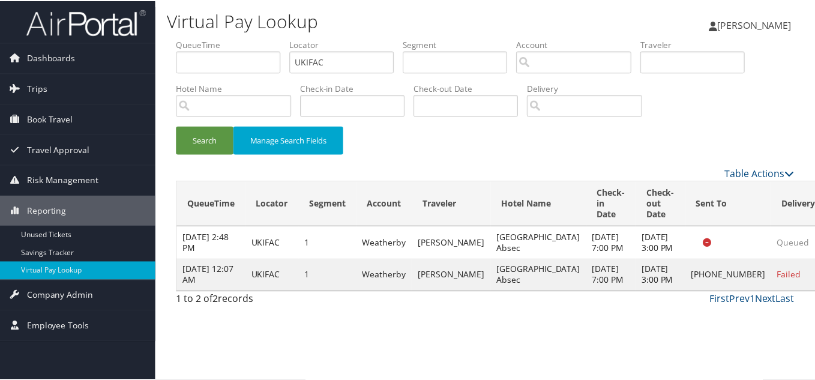
scroll to position [33, 0]
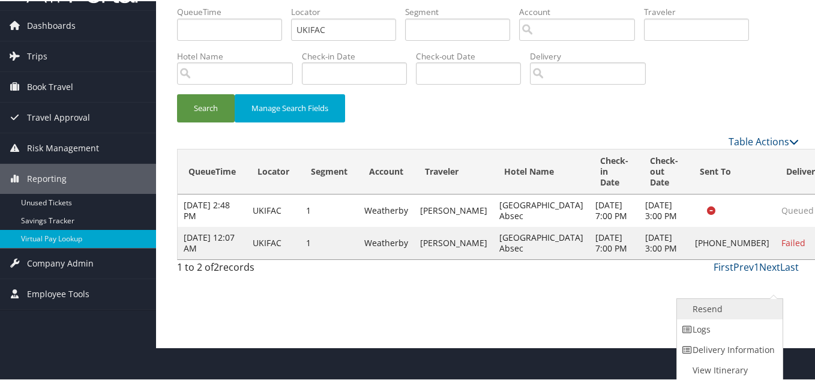
click at [708, 310] on link "Resend" at bounding box center [728, 308] width 103 height 20
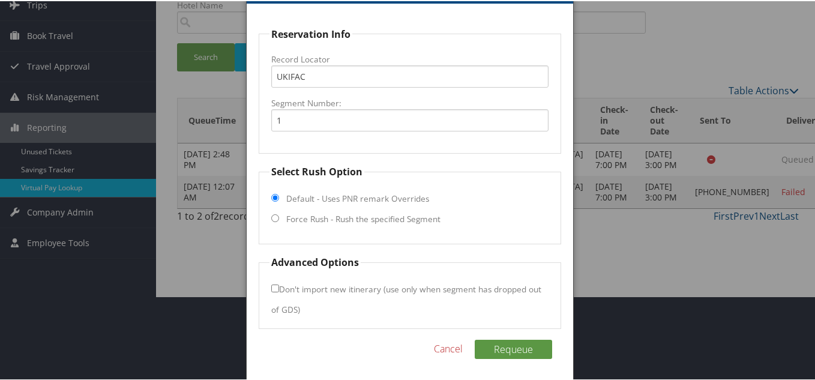
scroll to position [86, 0]
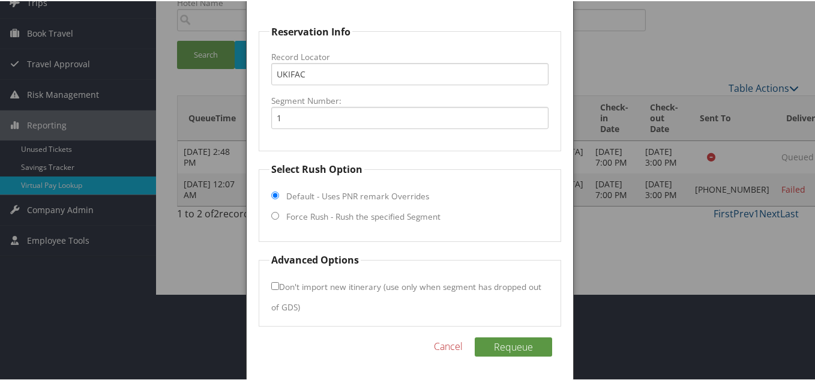
click at [271, 210] on fieldset "Select Rush Option Default - Uses PNR remark Overrides Force Rush - Rush the sp…" at bounding box center [410, 201] width 302 height 80
click at [273, 213] on input "Force Rush - Rush the specified Segment" at bounding box center [275, 215] width 8 height 8
radio input "true"
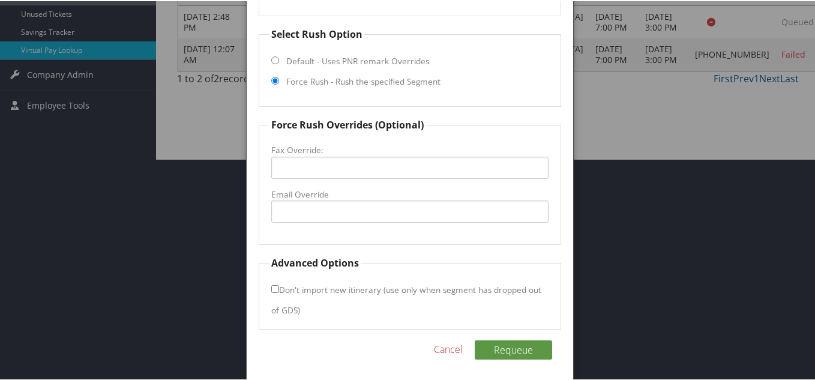
scroll to position [224, 0]
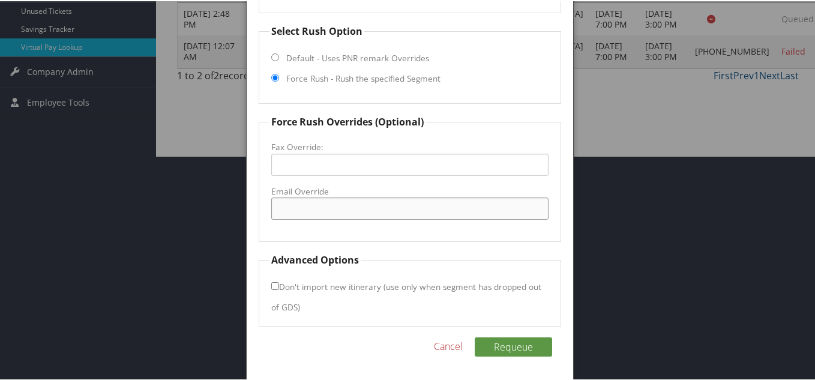
click at [290, 210] on input "Email Override" at bounding box center [409, 207] width 277 height 22
paste input "hamptoninnabsecon@gmail.com"
type input "hamptoninnabsecon@gmail.com"
click at [388, 230] on fieldset "Force Rush Overrides (Optional) Fax Override: Email Override hamptoninnabsecon@…" at bounding box center [410, 176] width 302 height 127
click at [512, 346] on button "Requeue" at bounding box center [513, 345] width 77 height 19
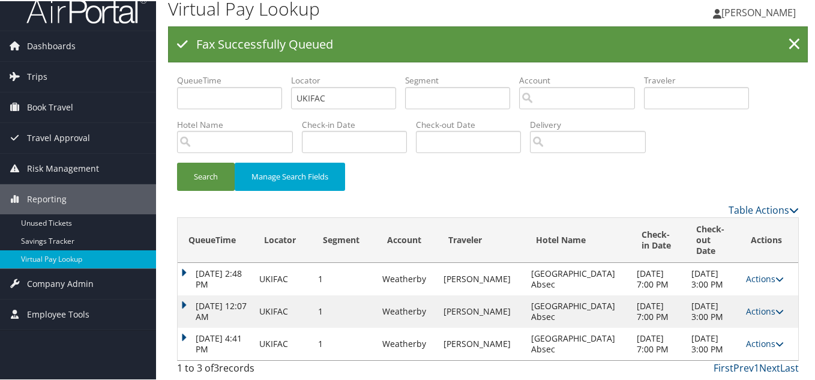
scroll to position [0, 0]
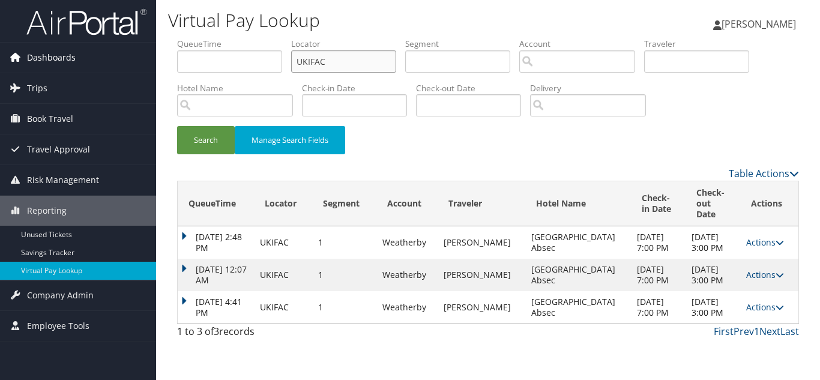
click at [84, 43] on div "Dashboards AirPortal 360™ (Manager) My Travel Dashboard Trips Airtinerary® Look…" at bounding box center [410, 190] width 820 height 380
paste input "YBKKSG"
type input "YBKKSG"
click at [177, 126] on button "Search" at bounding box center [206, 140] width 58 height 28
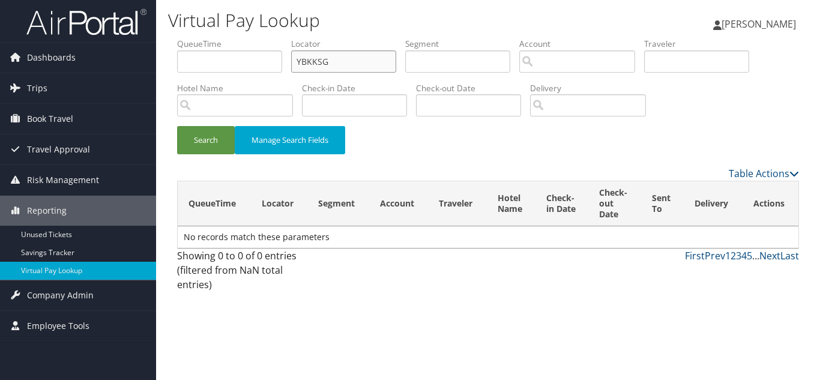
click at [344, 67] on input "YBKKSG" at bounding box center [343, 61] width 105 height 22
click at [177, 126] on button "Search" at bounding box center [206, 140] width 58 height 28
click at [360, 66] on input "YBKKSG" at bounding box center [343, 61] width 105 height 22
click at [177, 126] on button "Search" at bounding box center [206, 140] width 58 height 28
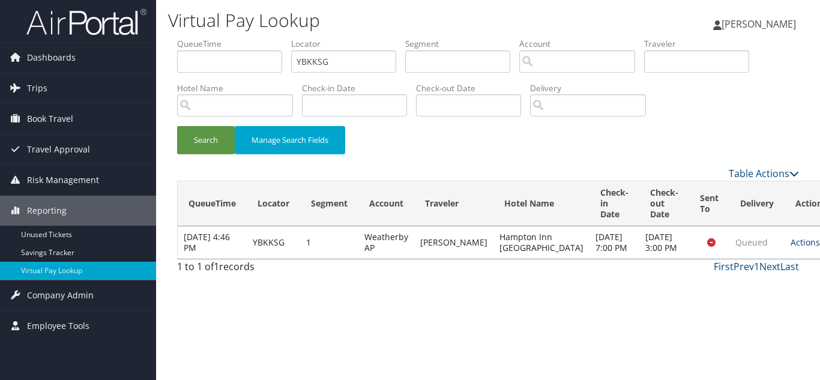
click at [790, 247] on link "Actions" at bounding box center [809, 241] width 38 height 11
click at [738, 283] on link "Logs" at bounding box center [747, 285] width 76 height 20
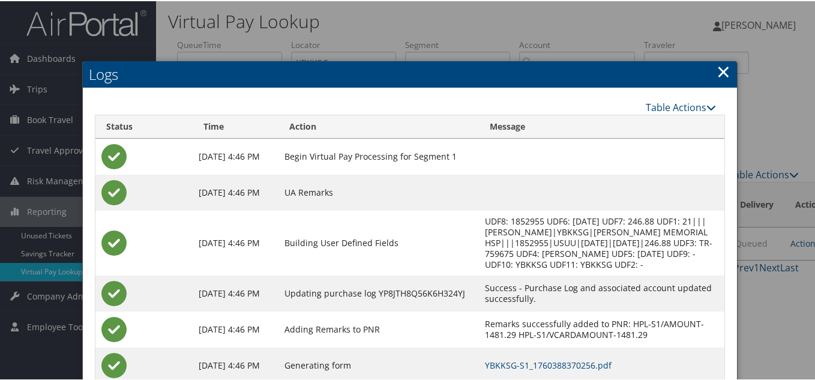
click at [717, 73] on link "×" at bounding box center [724, 70] width 14 height 24
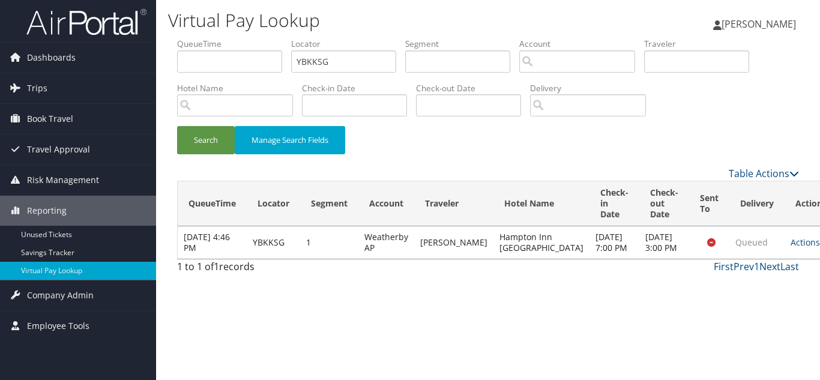
click at [699, 142] on div "Search Manage Search Fields" at bounding box center [488, 146] width 640 height 40
click at [681, 148] on div "Search Manage Search Fields" at bounding box center [488, 146] width 640 height 40
click at [346, 65] on input "YBKKSG" at bounding box center [343, 61] width 105 height 22
click at [177, 126] on button "Search" at bounding box center [206, 140] width 58 height 28
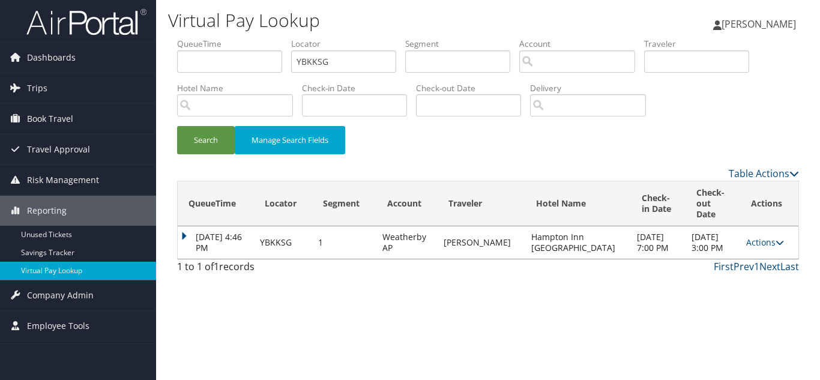
click at [692, 134] on div "Search Manage Search Fields" at bounding box center [488, 146] width 640 height 40
click at [759, 236] on link "Actions" at bounding box center [765, 241] width 38 height 11
click at [736, 254] on link "Resend" at bounding box center [737, 254] width 76 height 20
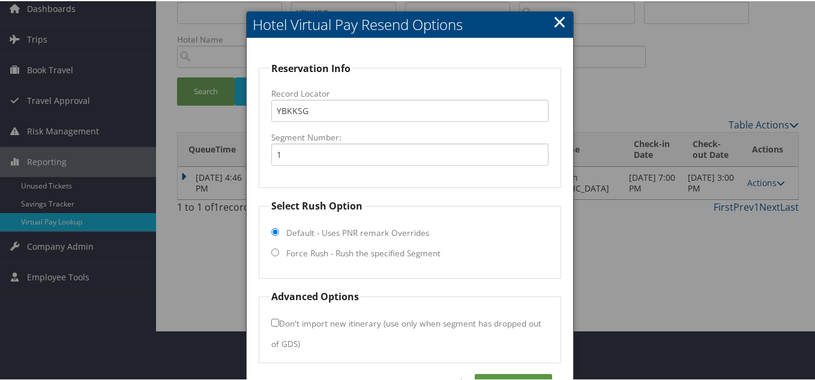
scroll to position [86, 0]
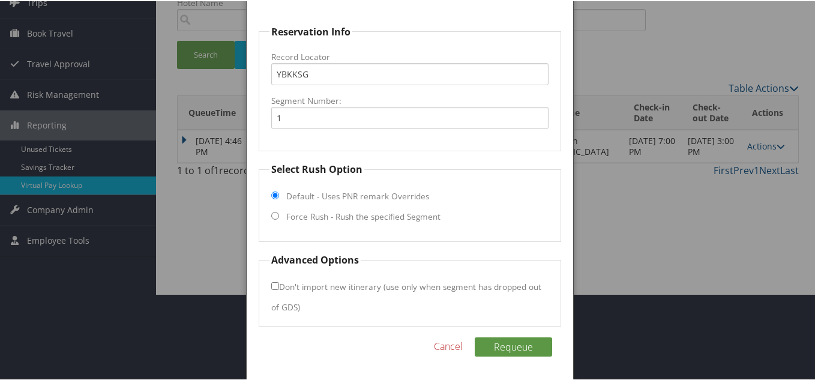
click at [269, 213] on fieldset "Select Rush Option Default - Uses PNR remark Overrides Force Rush - Rush the sp…" at bounding box center [410, 201] width 302 height 80
click at [272, 215] on input "Force Rush - Rush the specified Segment" at bounding box center [275, 215] width 8 height 8
radio input "true"
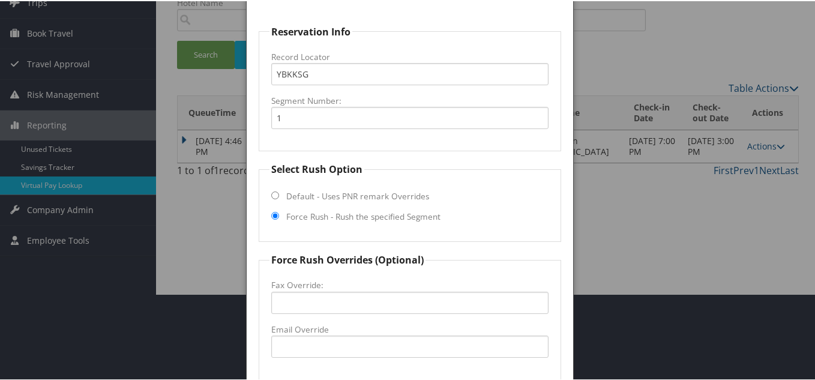
scroll to position [206, 0]
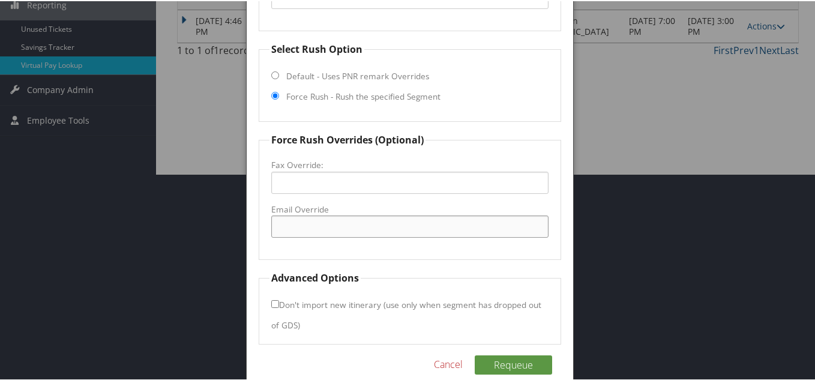
click at [298, 230] on input "Email Override" at bounding box center [409, 225] width 277 height 22
paste input "hampton.lexgt@rainmakerhospitality.com"
type input "hampton.lexgt@rainmakerhospitality.com"
click at [428, 248] on fieldset "Force Rush Overrides (Optional) Fax Override: Email Override hampton.lexgt@rain…" at bounding box center [410, 194] width 302 height 127
click at [515, 368] on button "Requeue" at bounding box center [513, 363] width 77 height 19
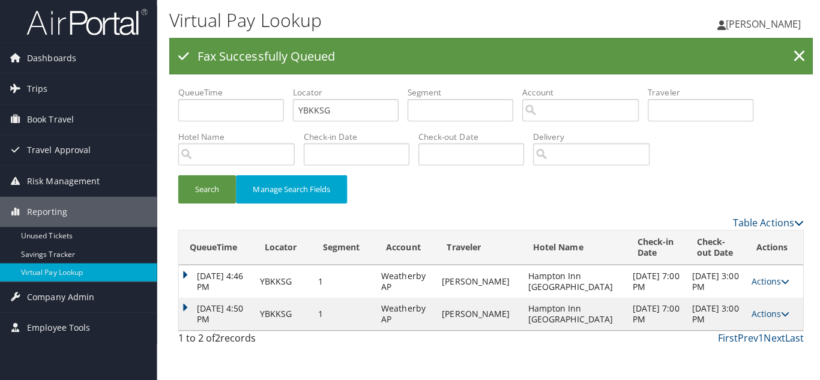
scroll to position [0, 0]
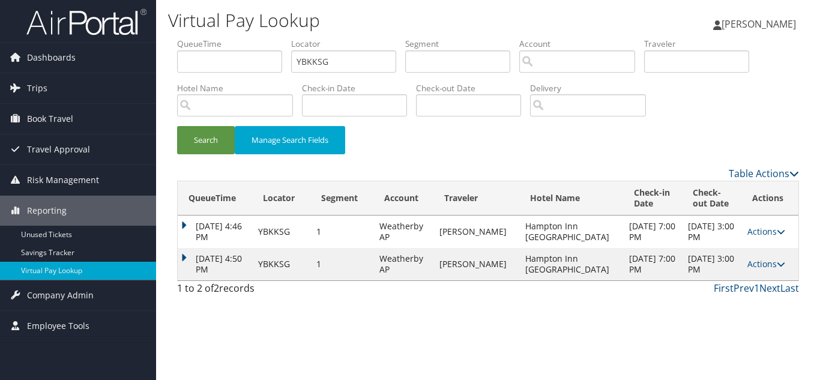
drag, startPoint x: 460, startPoint y: 166, endPoint x: 323, endPoint y: 56, distance: 175.9
click at [459, 166] on div "Table Actions" at bounding box center [568, 173] width 462 height 14
drag, startPoint x: 203, startPoint y: 58, endPoint x: 128, endPoint y: 63, distance: 75.8
click at [143, 58] on div "Dashboards AirPortal 360™ (Manager) My Travel Dashboard Trips Airtinerary® Look…" at bounding box center [410, 190] width 820 height 380
paste input "GARYRW"
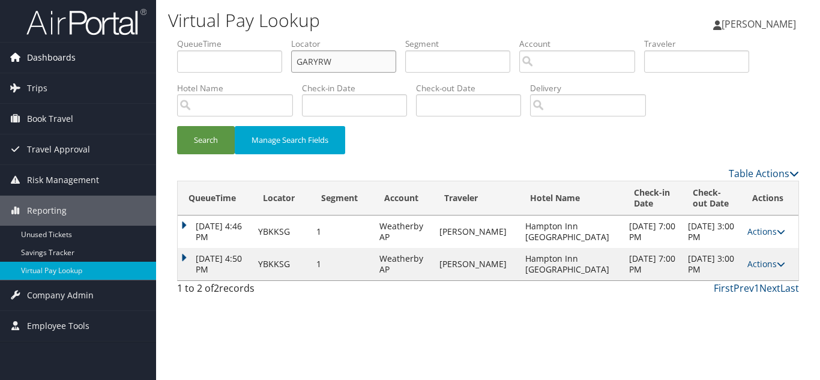
type input "GARYRW"
click at [177, 126] on button "Search" at bounding box center [206, 140] width 58 height 28
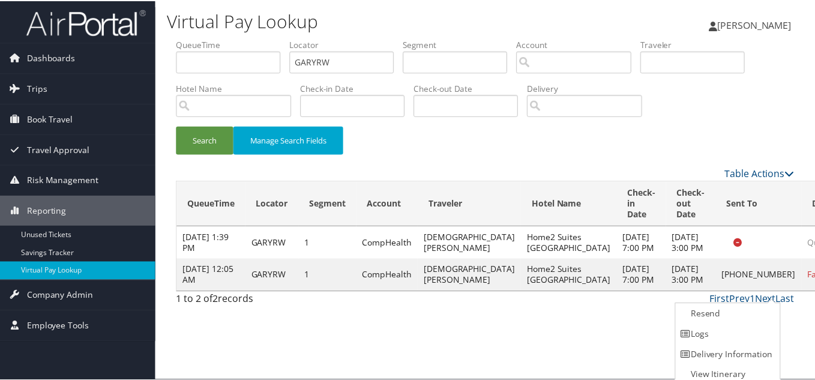
scroll to position [6, 0]
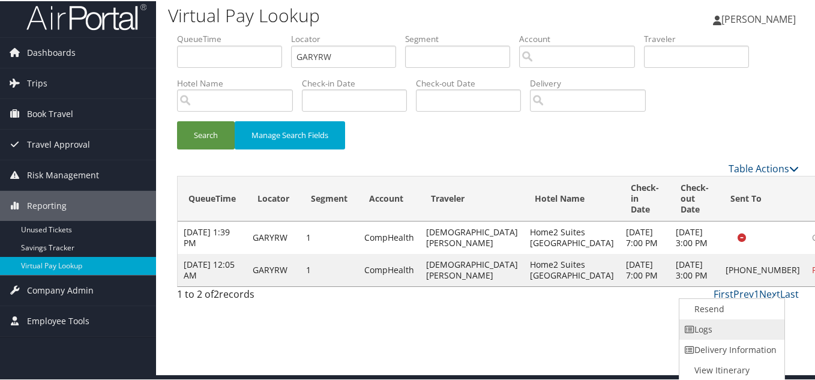
click at [731, 320] on link "Logs" at bounding box center [730, 328] width 103 height 20
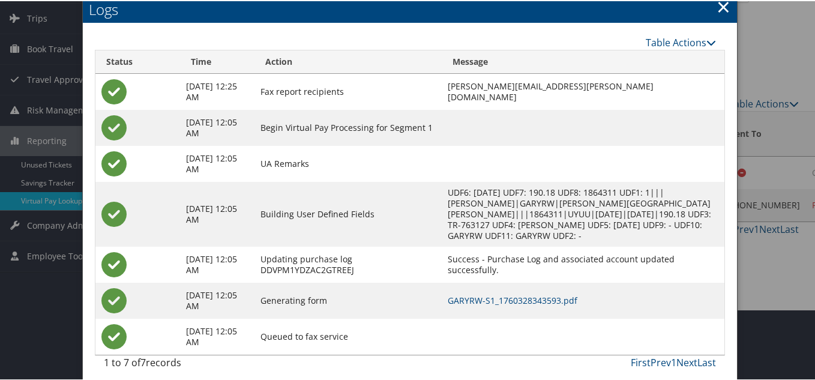
scroll to position [78, 0]
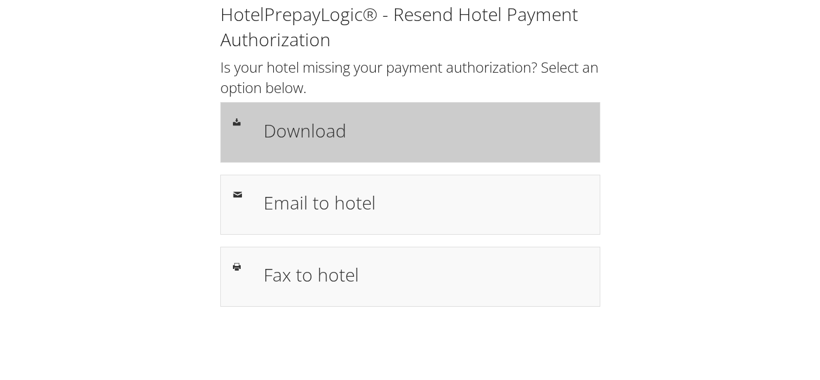
click at [322, 130] on h1 "Download" at bounding box center [424, 130] width 323 height 27
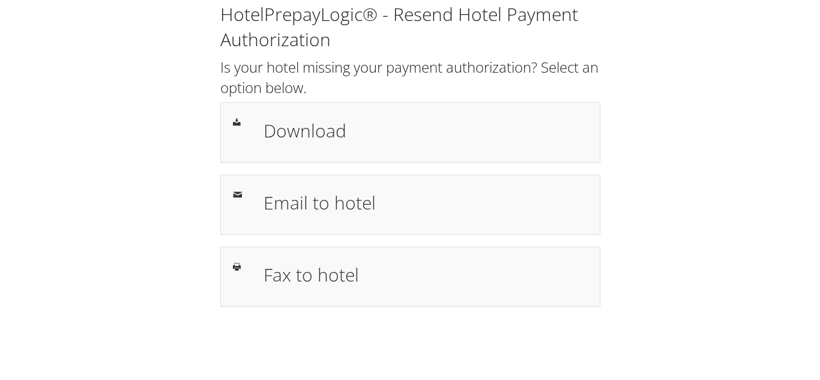
drag, startPoint x: 651, startPoint y: 76, endPoint x: 666, endPoint y: 77, distance: 15.1
click at [657, 76] on div "HotelPrepayLogic® - Resend Hotel Payment Authorization Is your hotel missing yo…" at bounding box center [410, 159] width 796 height 319
click at [654, 241] on div "HotelPrepayLogic® - Resend Hotel Payment Authorization Is your hotel missing yo…" at bounding box center [410, 159] width 796 height 319
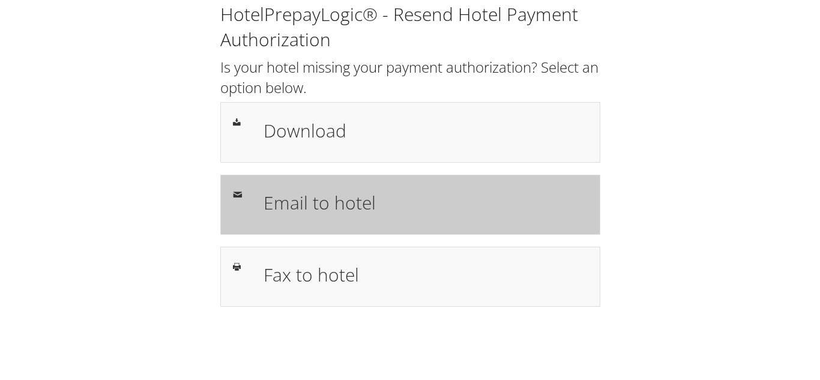
click at [409, 221] on div "Email to hotel" at bounding box center [424, 204] width 341 height 35
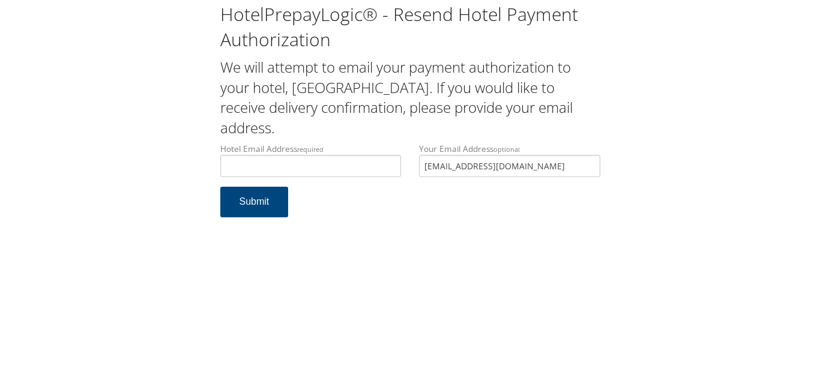
click at [125, 153] on div "HotelPrepayLogic® - Resend Hotel Payment Authorization We will attempt to email…" at bounding box center [410, 114] width 796 height 229
click at [246, 163] on input "Hotel Email Address required" at bounding box center [310, 166] width 181 height 22
type input "[EMAIL_ADDRESS][DOMAIN_NAME]"
click at [438, 275] on div "HotelPrepayLogic® - Resend Hotel Payment Authorization We will attempt to email…" at bounding box center [410, 190] width 820 height 380
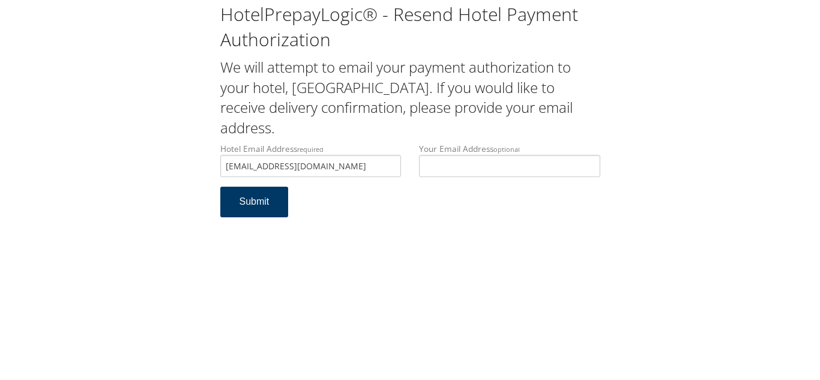
click at [241, 206] on button "Submit" at bounding box center [254, 202] width 68 height 31
